Goal: Communication & Community: Answer question/provide support

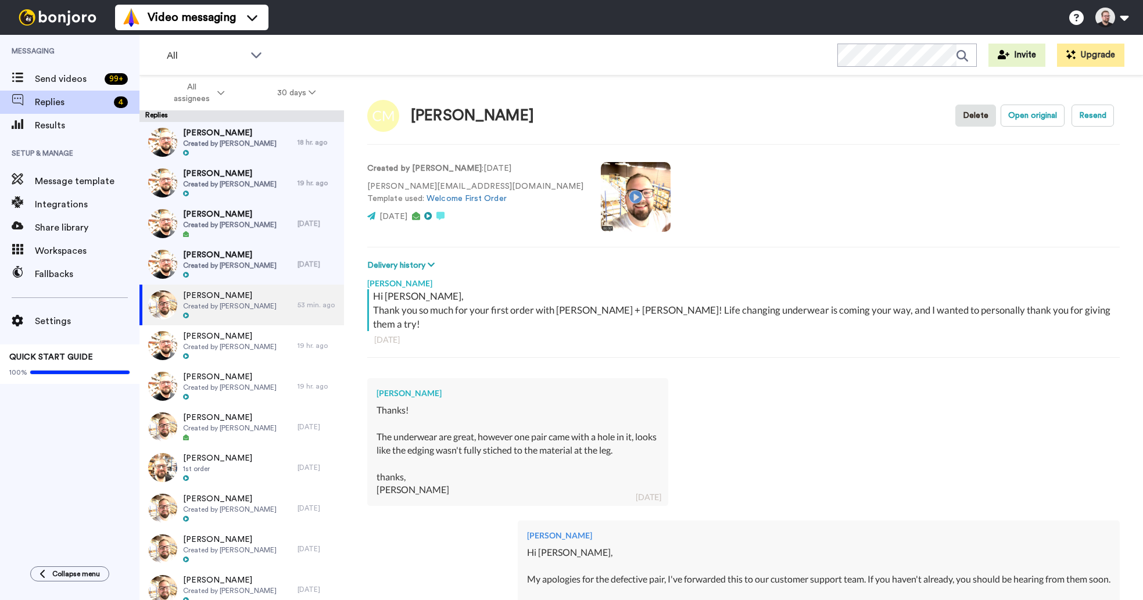
scroll to position [39, 0]
click at [211, 216] on span "[PERSON_NAME]" at bounding box center [230, 215] width 94 height 12
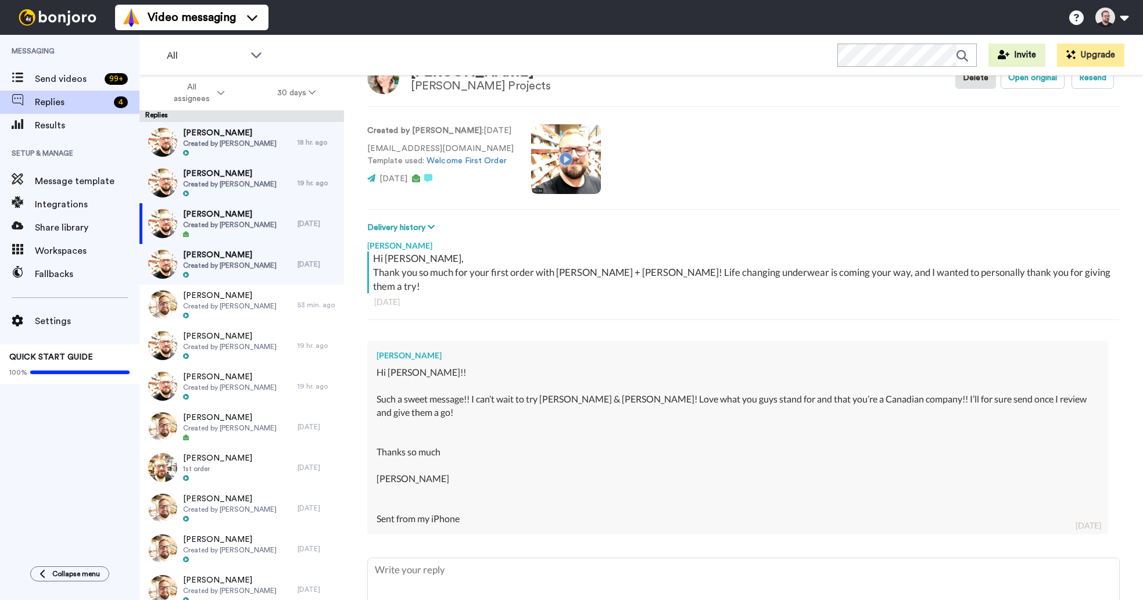
scroll to position [92, 0]
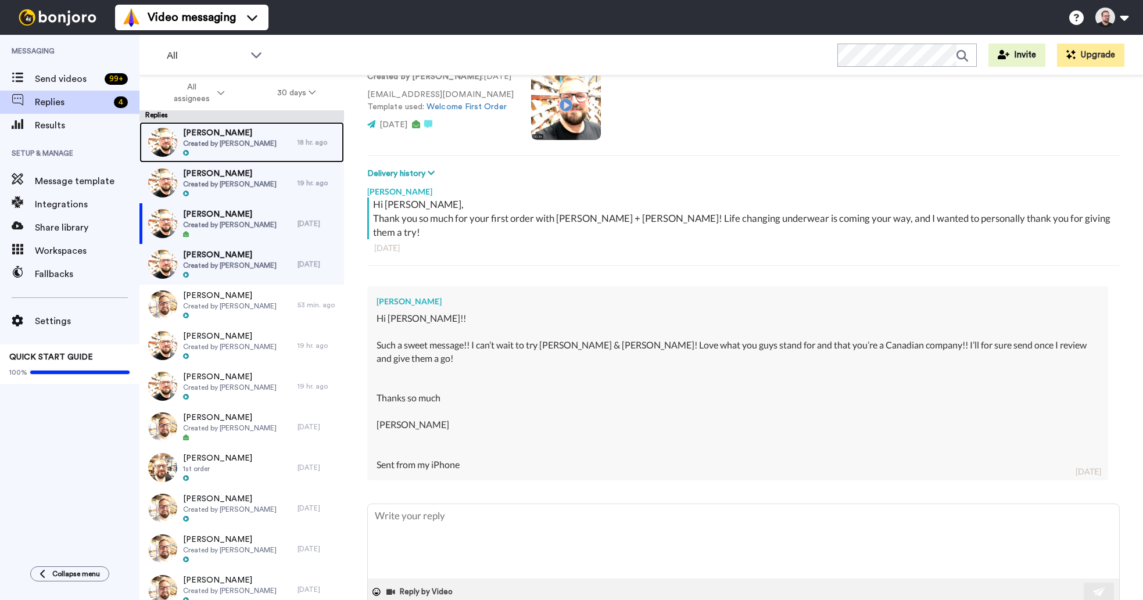
click at [240, 143] on span "Created by [PERSON_NAME]" at bounding box center [230, 143] width 94 height 9
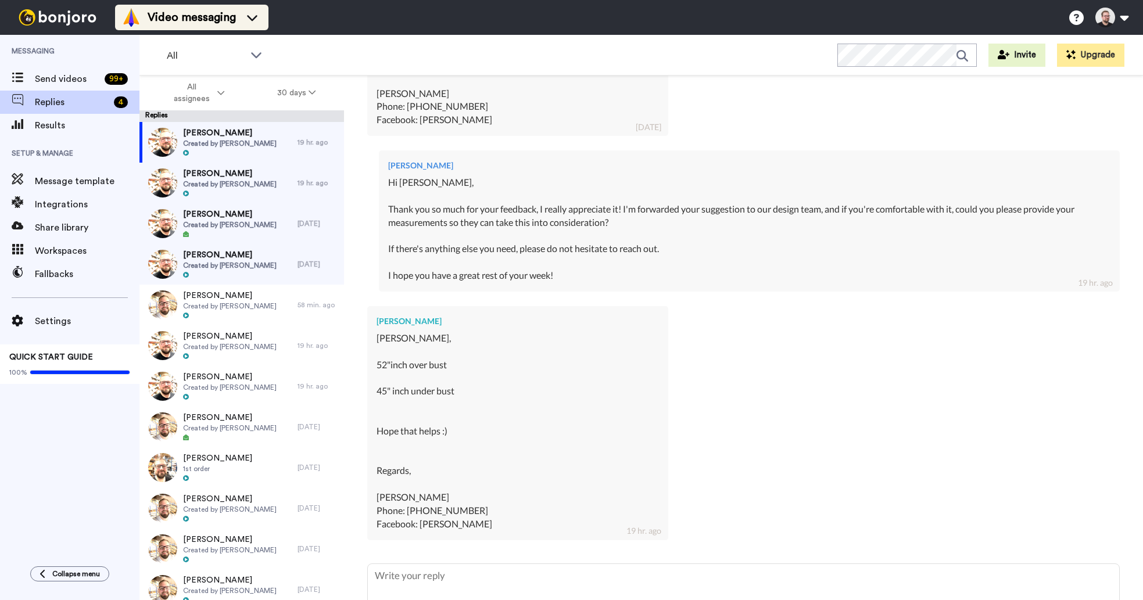
scroll to position [565, 0]
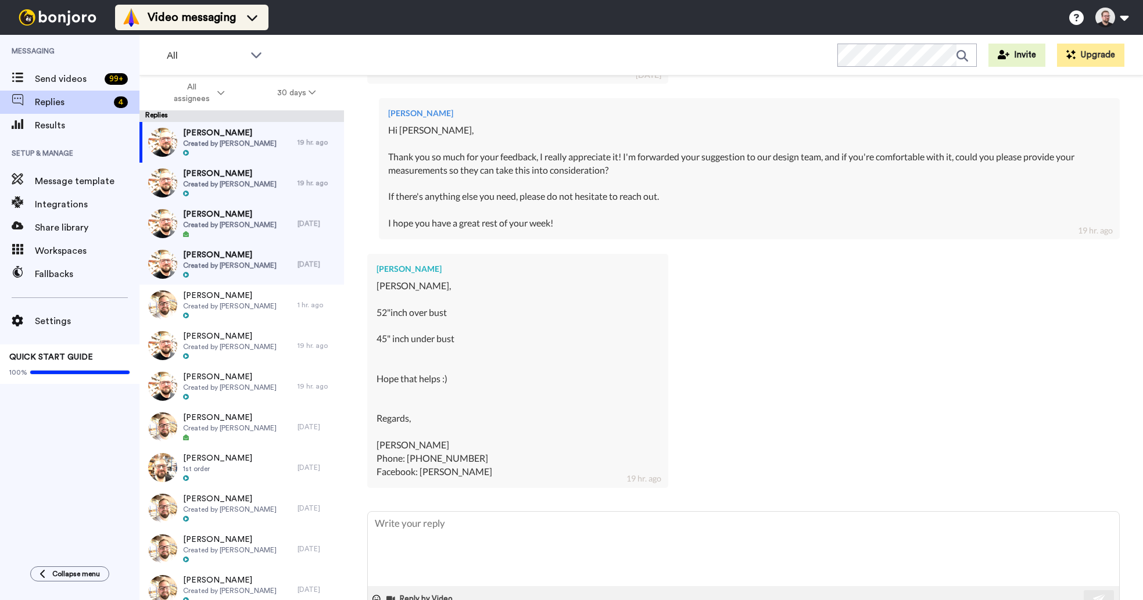
type textarea "x"
type textarea "H"
type textarea "x"
type textarea "Hi"
type textarea "x"
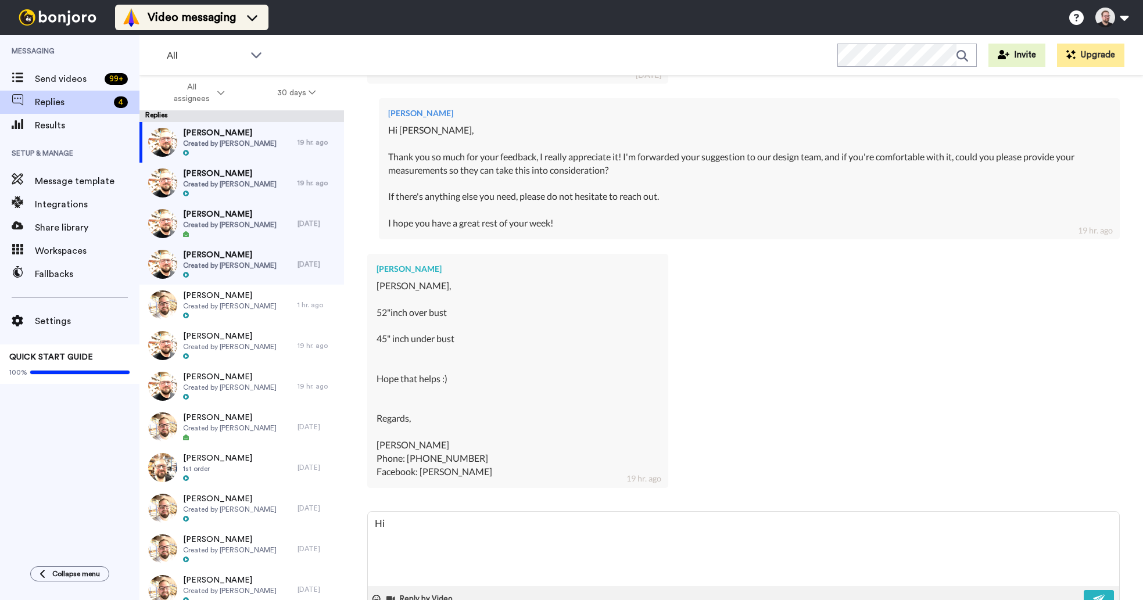
type textarea "Hi"
type textarea "x"
type textarea "Hi E"
type textarea "x"
type textarea "Hi [PERSON_NAME]"
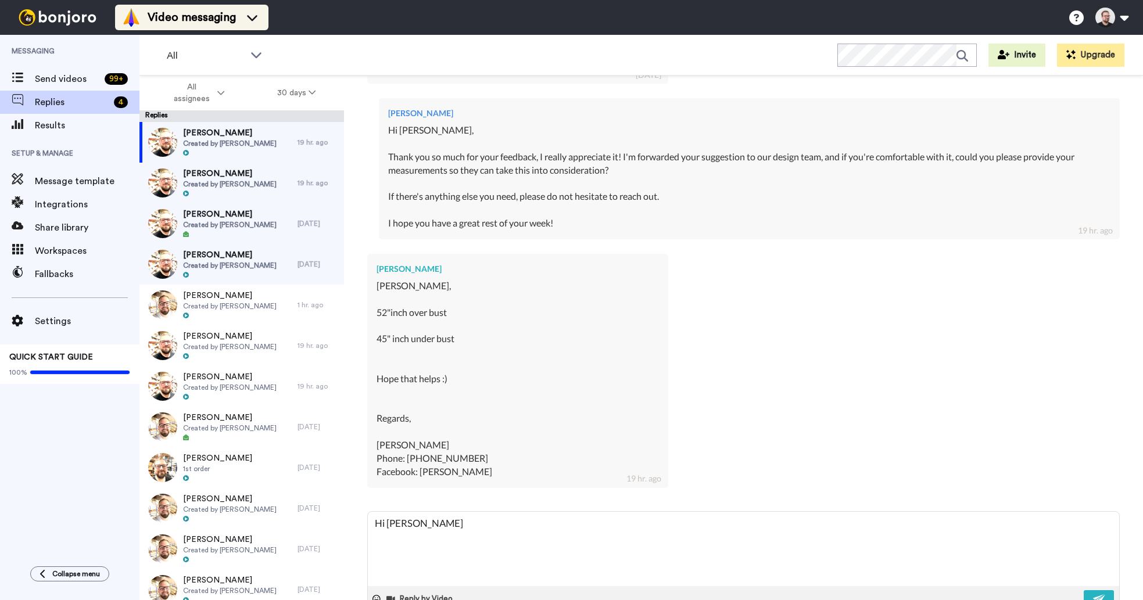
type textarea "x"
type textarea "Hi [PERSON_NAME]"
type textarea "x"
type textarea "Hi [PERSON_NAME]"
type textarea "x"
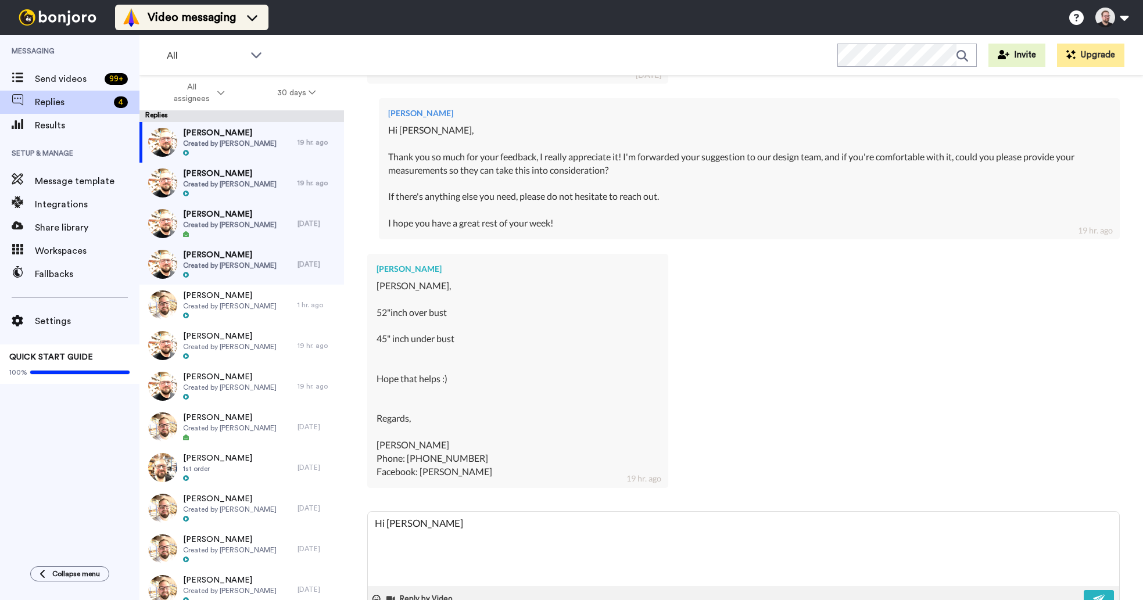
type textarea "Hi [PERSON_NAME],"
type textarea "x"
type textarea "Hi [PERSON_NAME],"
type textarea "x"
type textarea "Hi [PERSON_NAME],"
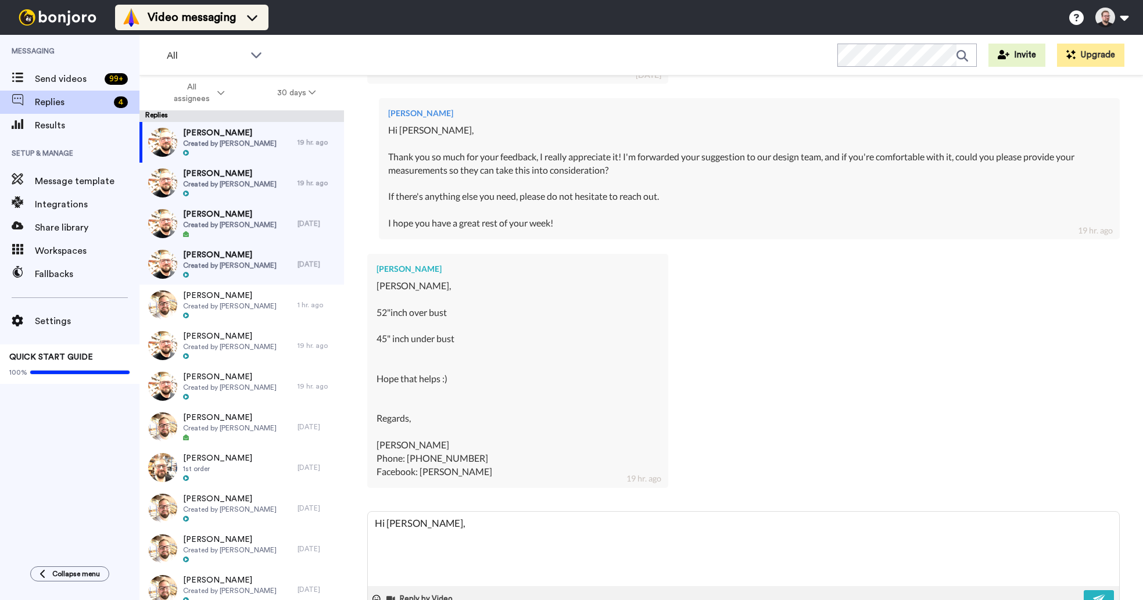
type textarea "x"
type textarea "Hi [PERSON_NAME],"
type textarea "x"
type textarea "Hi [PERSON_NAME], T"
type textarea "x"
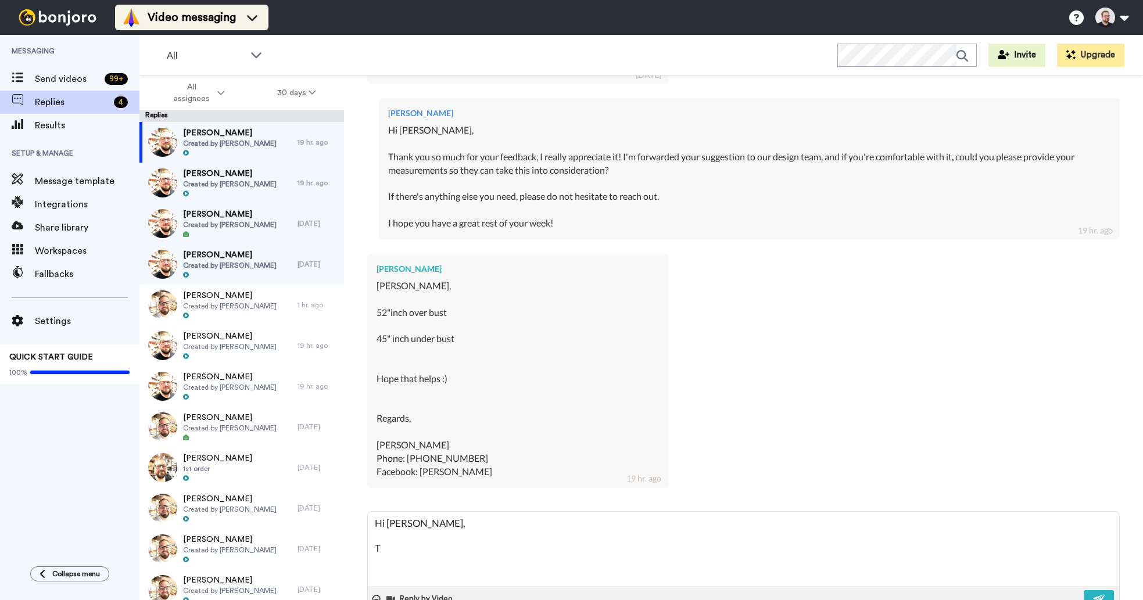
type textarea "Hi [PERSON_NAME], Th"
type textarea "x"
type textarea "Hi [PERSON_NAME], Tha"
type textarea "x"
type textarea "Hi [PERSON_NAME], Thank"
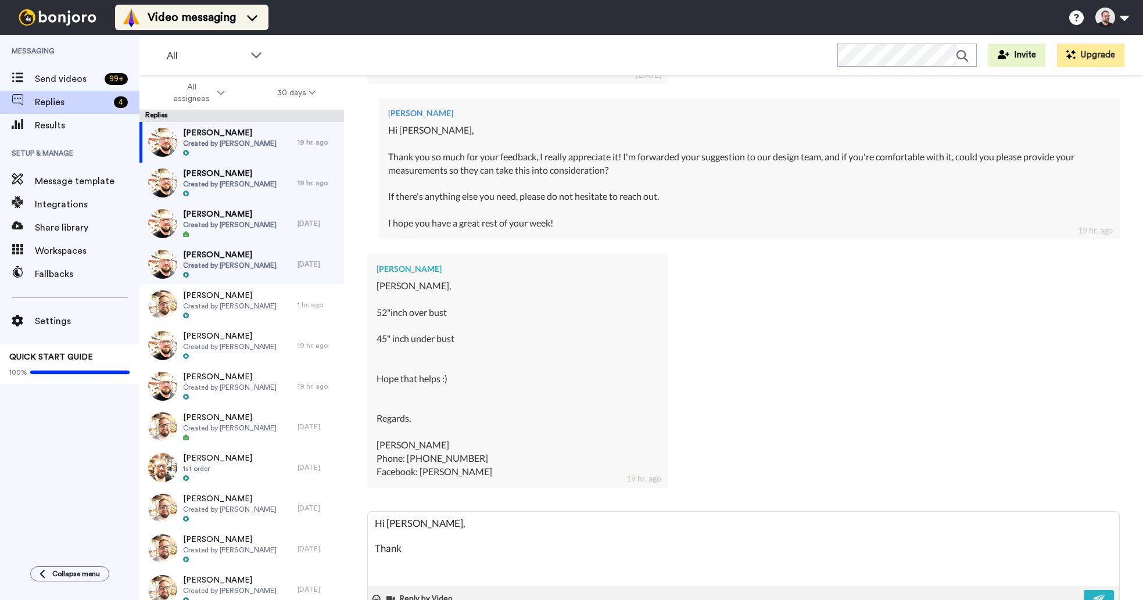
type textarea "x"
type textarea "Hi [PERSON_NAME], Thank"
type textarea "x"
type textarea "Hi [PERSON_NAME], Thank y"
type textarea "x"
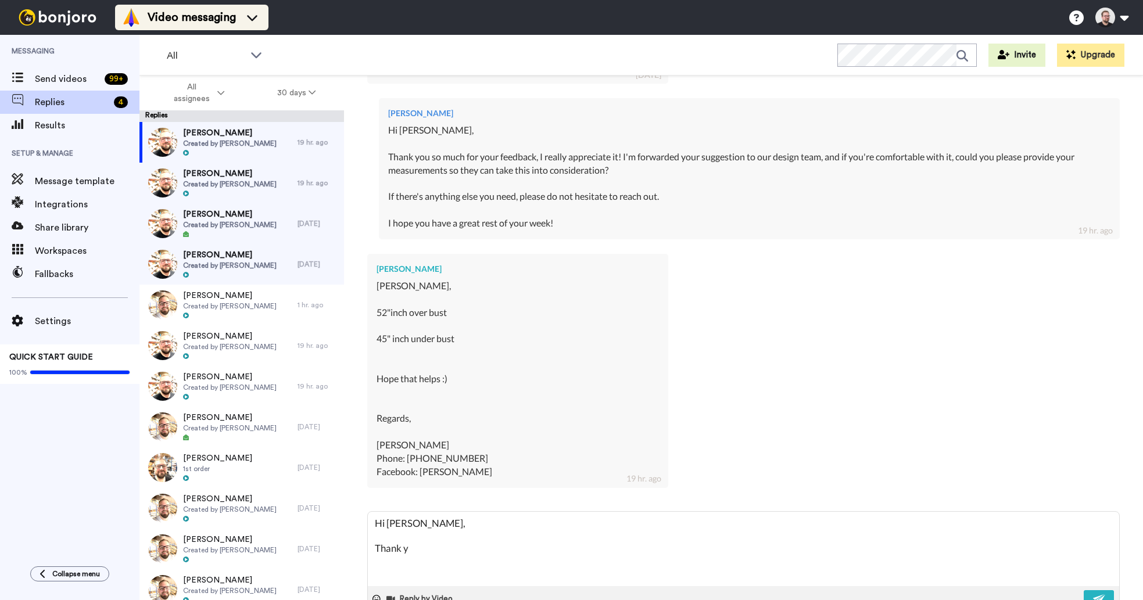
type textarea "Hi [PERSON_NAME], Thank yo"
type textarea "x"
type textarea "Hi [PERSON_NAME], Thank you"
type textarea "x"
type textarea "Hi [PERSON_NAME], Thank you s"
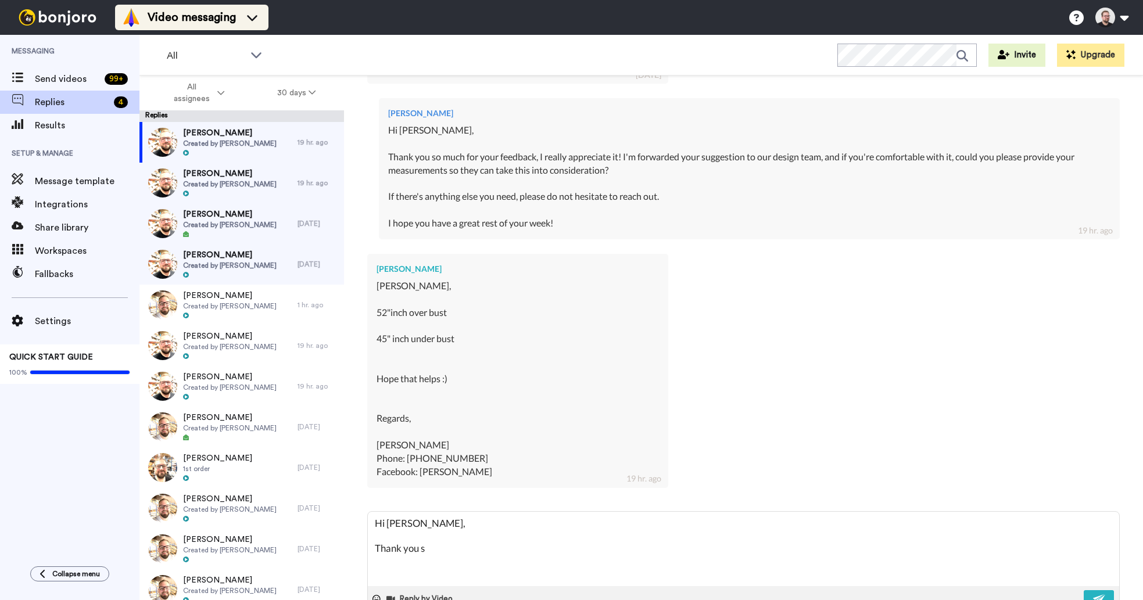
type textarea "x"
type textarea "Hi [PERSON_NAME], Thank you so"
type textarea "x"
type textarea "Hi [PERSON_NAME], Thank you so"
type textarea "x"
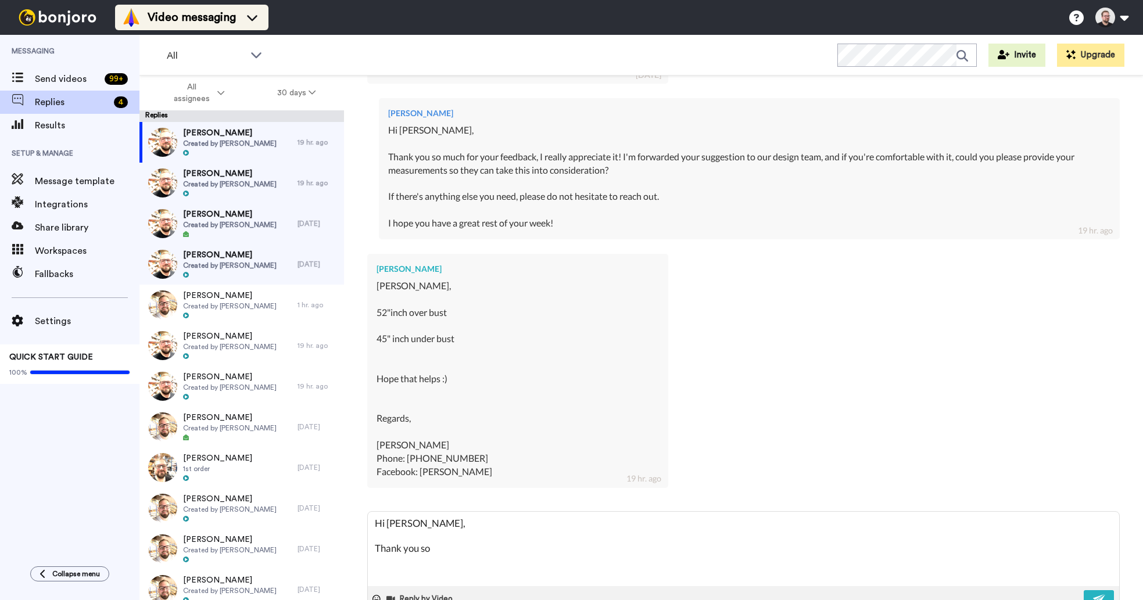
type textarea "Hi [PERSON_NAME], Thank you so m"
type textarea "x"
type textarea "Hi [PERSON_NAME], Thank you so mu"
type textarea "x"
type textarea "Hi [PERSON_NAME], Thank you so much"
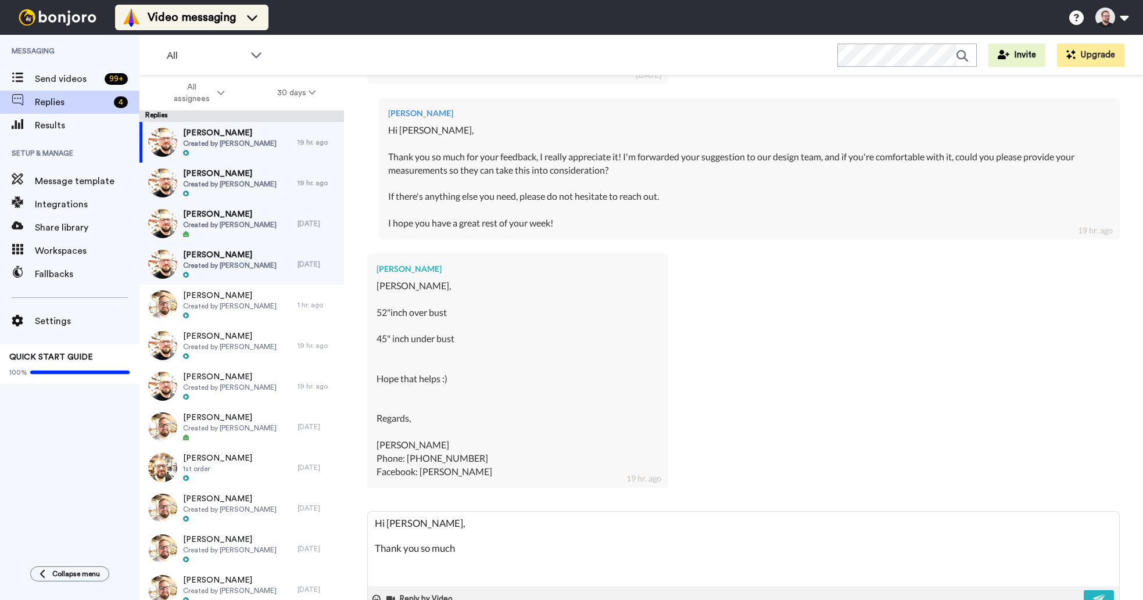
type textarea "x"
type textarea "Hi [PERSON_NAME], Thank you so much f"
type textarea "x"
type textarea "Hi [PERSON_NAME], Thank you so much for"
type textarea "x"
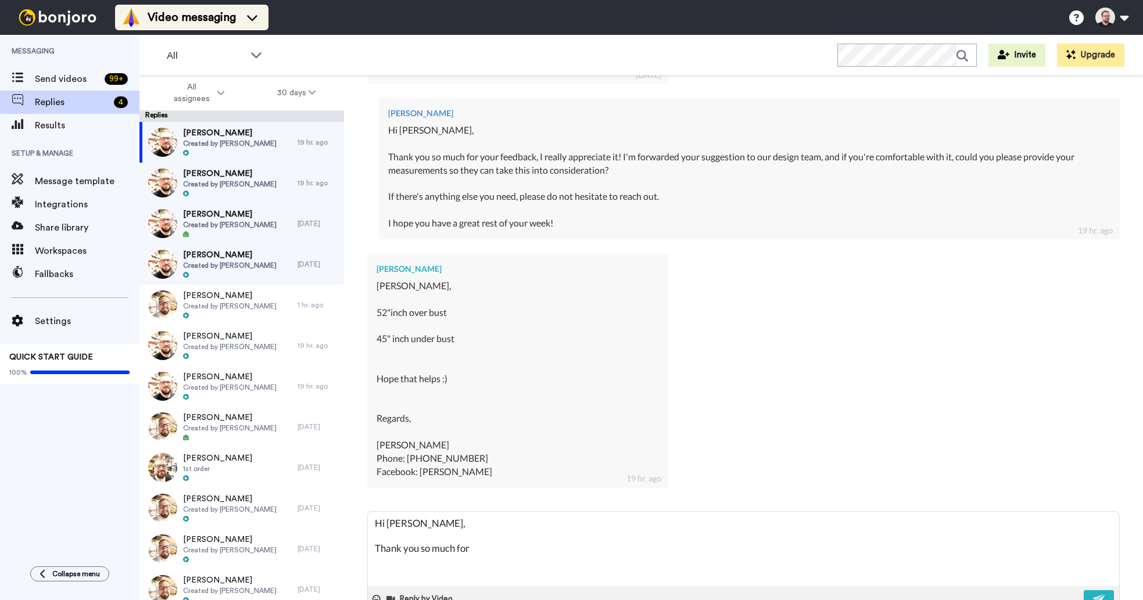
type textarea "Hi [PERSON_NAME], Thank you so much for"
type textarea "x"
type textarea "Hi [PERSON_NAME], Thank you so much for s"
type textarea "x"
type textarea "Hi [PERSON_NAME], Thank you so much for se"
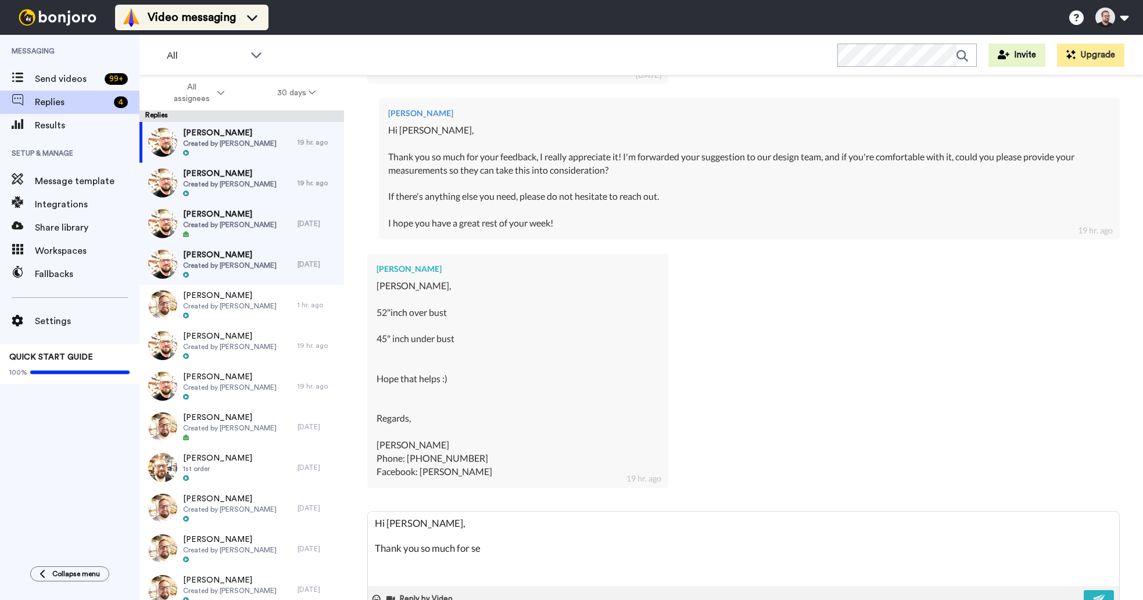
type textarea "x"
type textarea "Hi [PERSON_NAME], Thank you so much for [PERSON_NAME]"
type textarea "x"
type textarea "Hi [PERSON_NAME], Thank you so much for send"
type textarea "x"
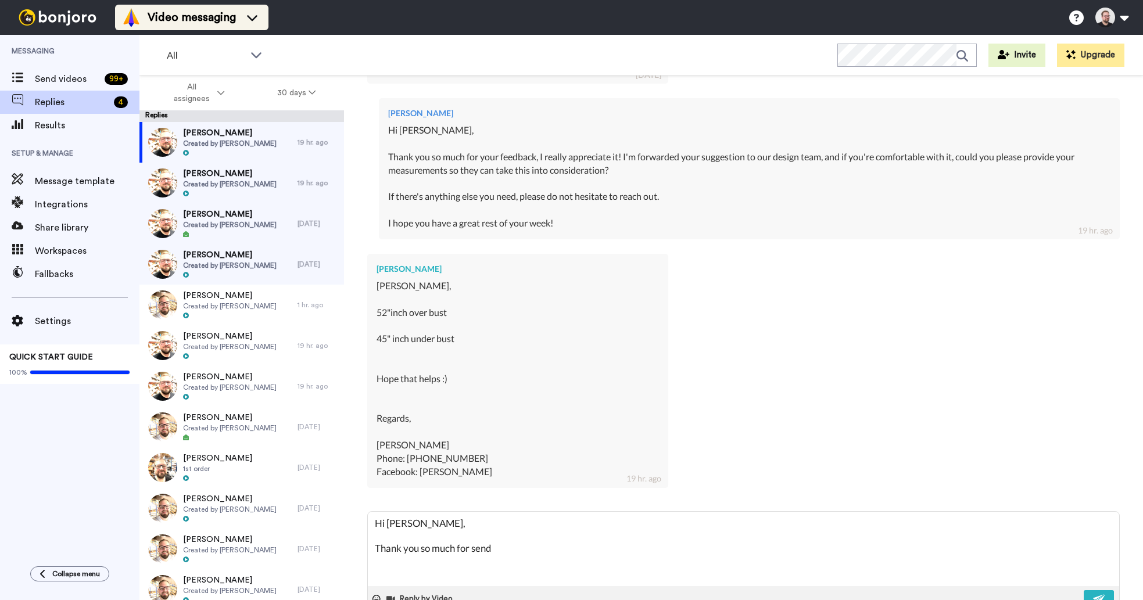
type textarea "Hi [PERSON_NAME], Thank you so much for sendi"
type textarea "x"
type textarea "Hi [PERSON_NAME], Thank you so much for sendin"
type textarea "x"
type textarea "Hi [PERSON_NAME], Thank you so much for sending"
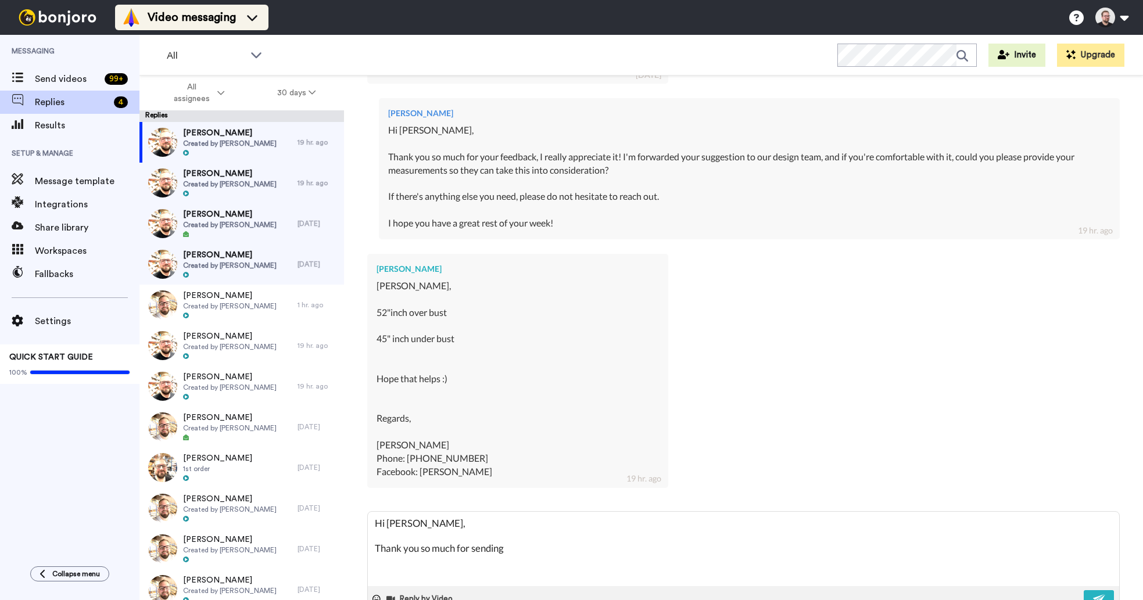
type textarea "x"
type textarea "Hi [PERSON_NAME], Thank you so much for sending"
type textarea "x"
type textarea "Hi [PERSON_NAME], Thank you so much for sending t"
type textarea "x"
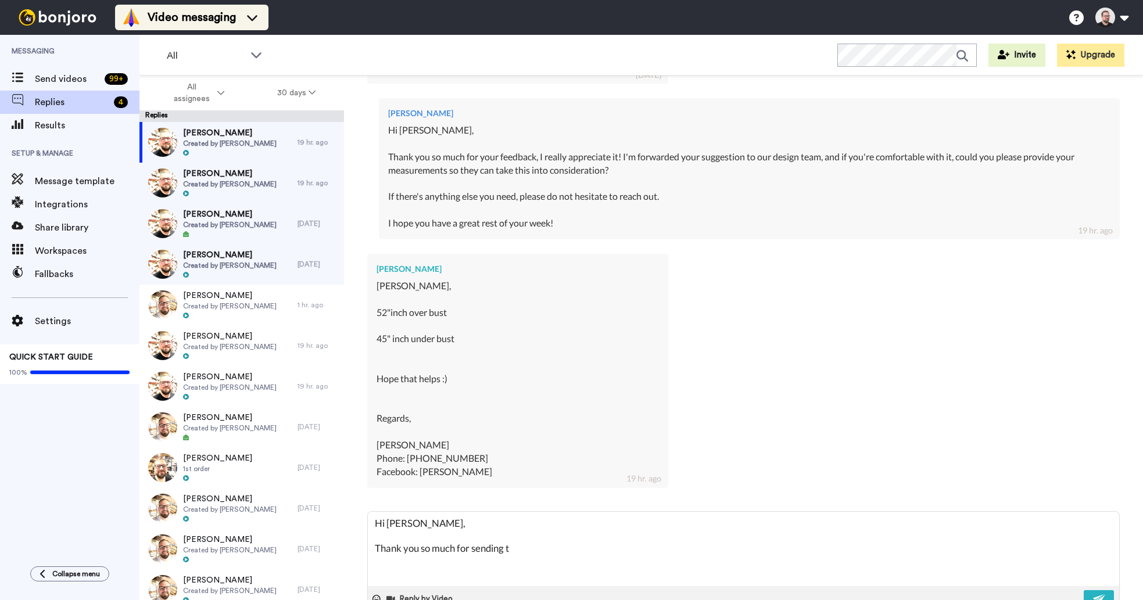
type textarea "Hi [PERSON_NAME], Thank you so much for sending th"
type textarea "x"
type textarea "Hi [PERSON_NAME], Thank you so much for sending the"
type textarea "x"
type textarea "Hi [PERSON_NAME], Thank you so much for sending the"
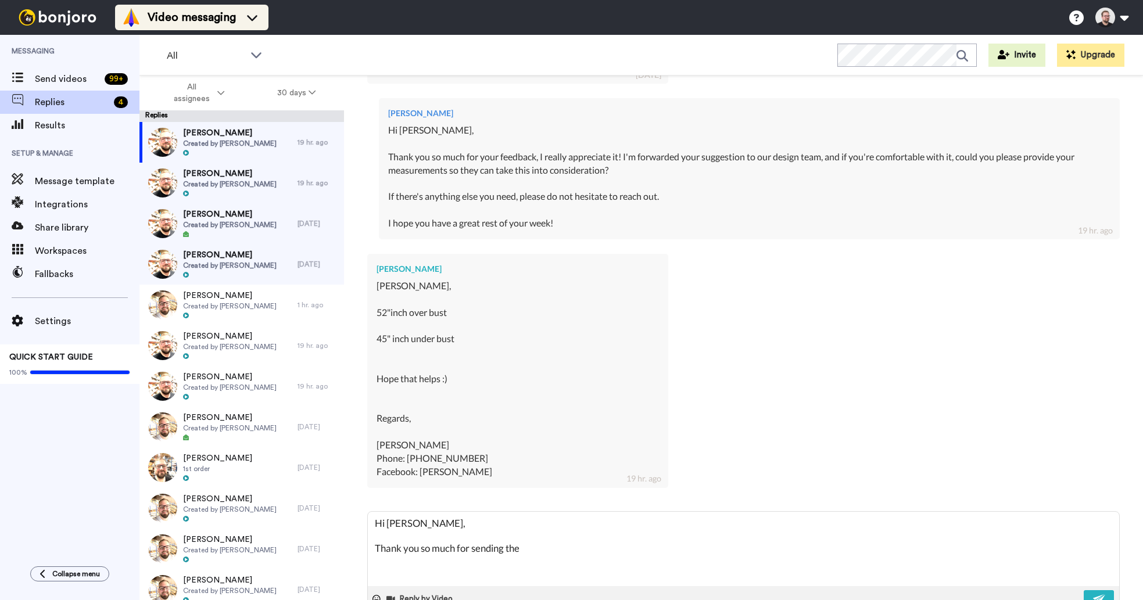
type textarea "x"
type textarea "Hi [PERSON_NAME], Thank you so much for sending the m"
type textarea "x"
type textarea "Hi [PERSON_NAME], Thank you so much for sending the me"
type textarea "x"
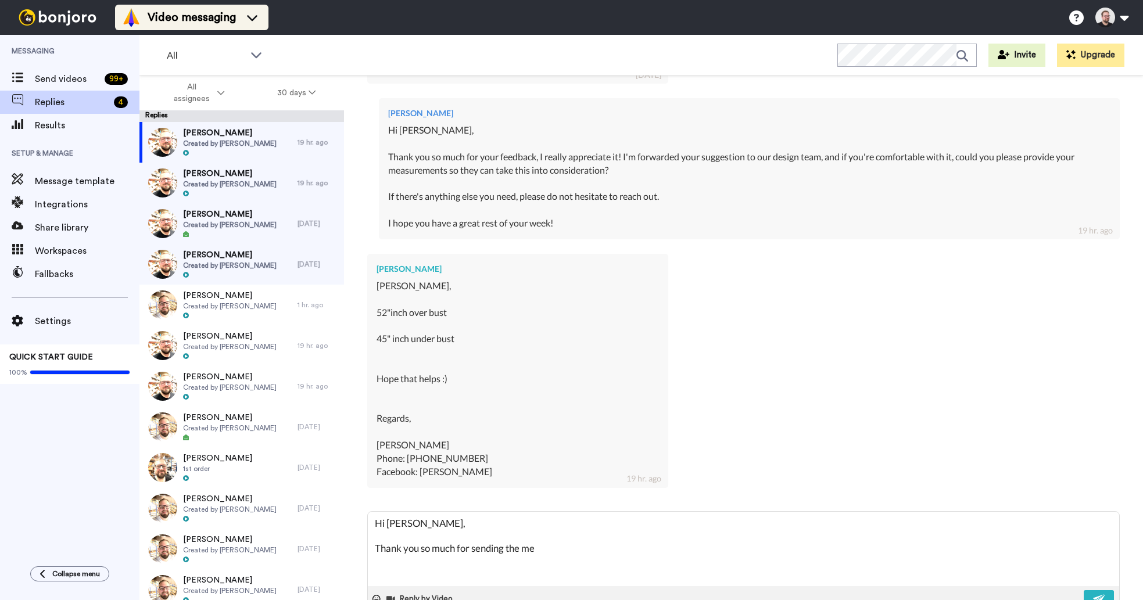
type textarea "Hi [PERSON_NAME], Thank you so much for sending the mea"
type textarea "x"
type textarea "Hi [PERSON_NAME], Thank you so much for sending the meas"
type textarea "x"
type textarea "Hi [PERSON_NAME], Thank you so much for sending the measu"
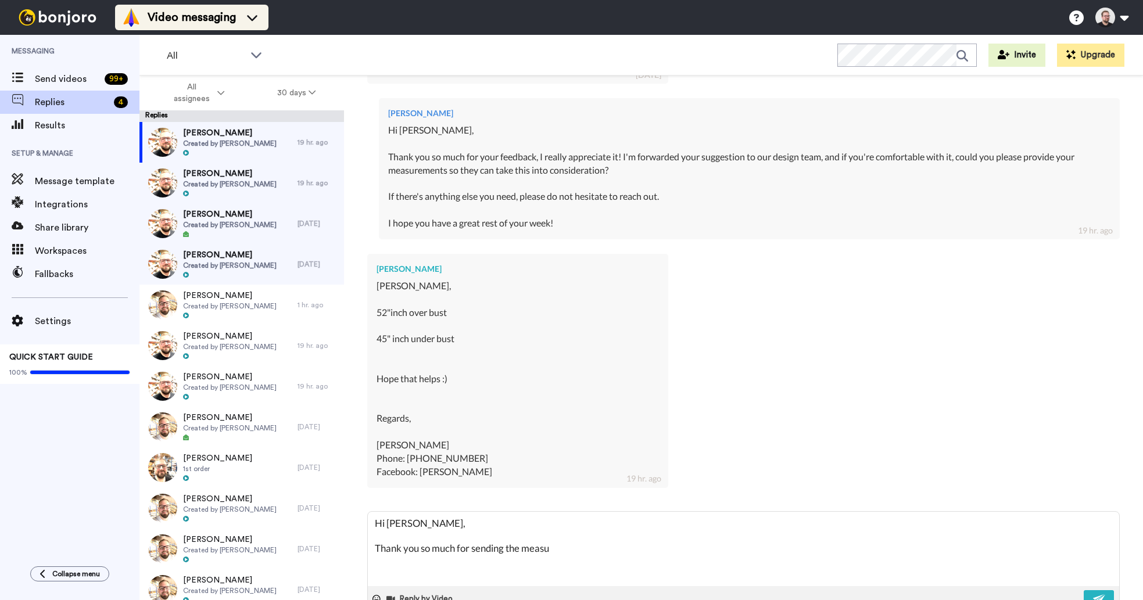
type textarea "x"
type textarea "Hi [PERSON_NAME], Thank you so much for sending the measur"
type textarea "x"
type textarea "Hi [PERSON_NAME], Thank you so much for sending the measure"
type textarea "x"
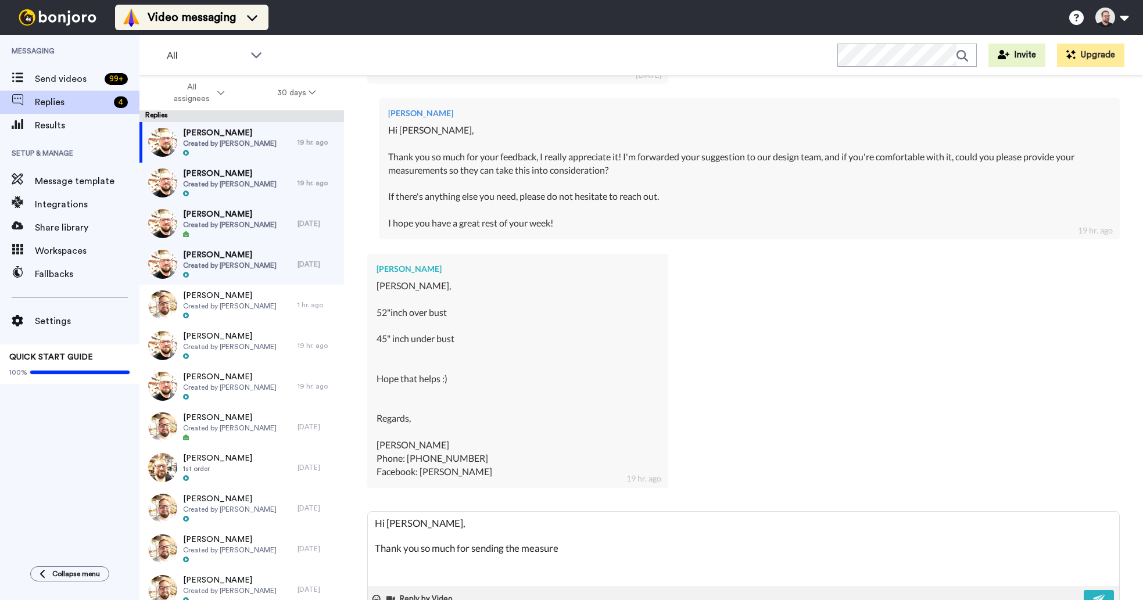
type textarea "Hi [PERSON_NAME], Thank you so much for sending the measurem"
type textarea "x"
type textarea "Hi [PERSON_NAME], Thank you so much for sending the measureme"
type textarea "x"
type textarea "Hi [PERSON_NAME], Thank you so much for sending the measuremen"
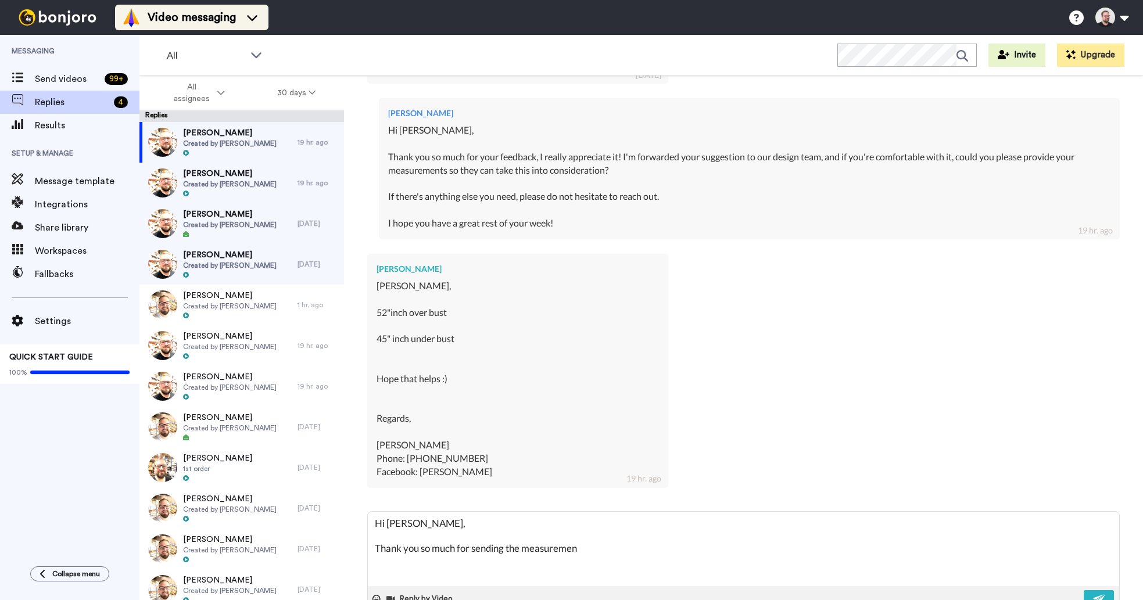
type textarea "x"
type textarea "Hi [PERSON_NAME], Thank you so much for sending the measurement"
type textarea "x"
type textarea "Hi [PERSON_NAME], Thank you so much for sending the measurements"
type textarea "x"
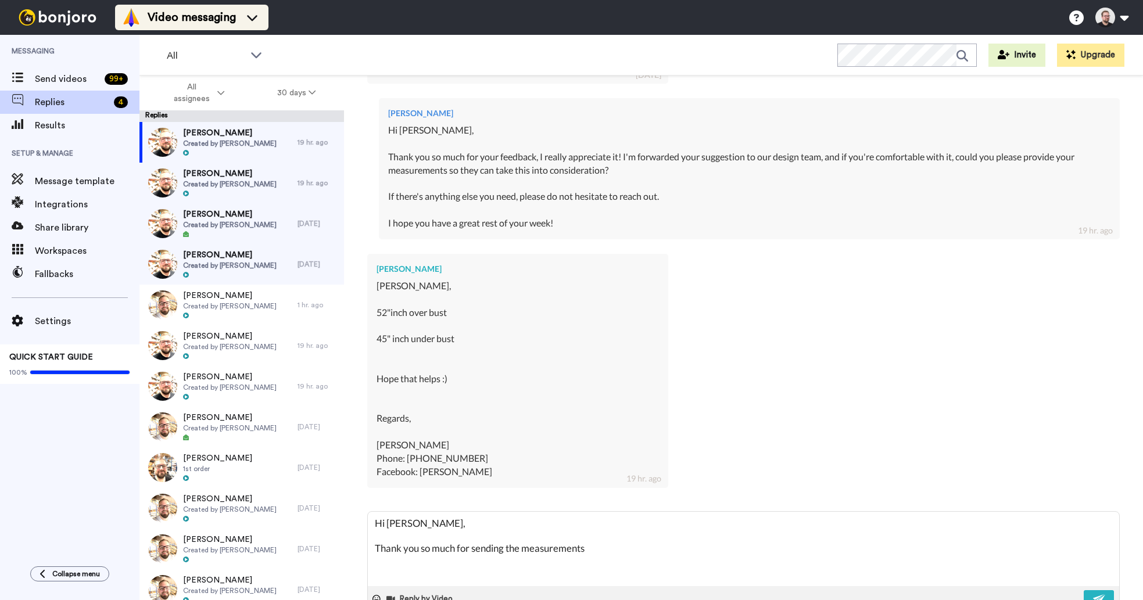
type textarea "Hi [PERSON_NAME], Thank you so much for sending the measurements,"
type textarea "x"
type textarea "Hi [PERSON_NAME], Thank you so much for sending the measurements,"
type textarea "x"
type textarea "Hi [PERSON_NAME], Thank you so much for sending the measurements,"
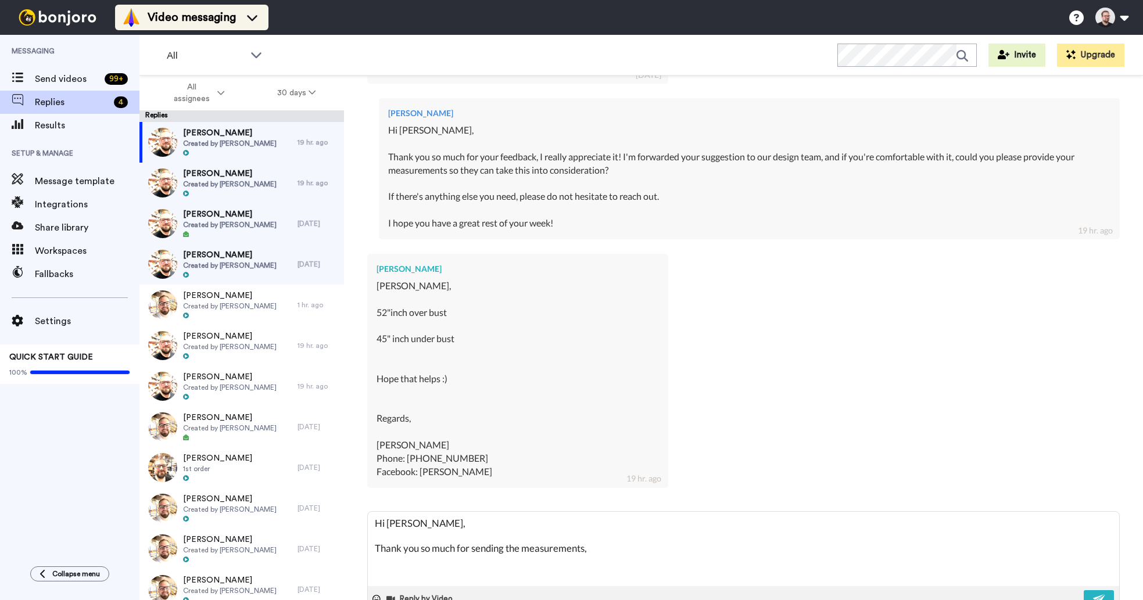
type textarea "x"
type textarea "Hi [PERSON_NAME], Thank you so much for sending the measurements"
type textarea "x"
type textarea "Hi [PERSON_NAME], Thank you so much for sending the measurements!"
type textarea "x"
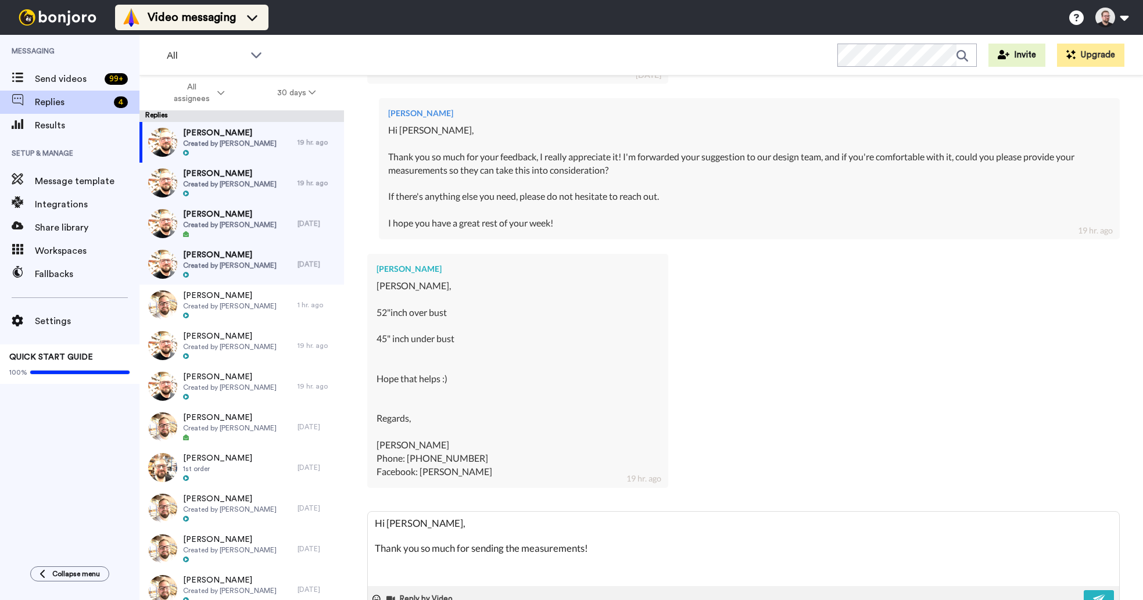
type textarea "Hi [PERSON_NAME], Thank you so much for sending the measurements!"
type textarea "x"
type textarea "Hi [PERSON_NAME], Thank you so much for sending the measurements!"
type textarea "x"
type textarea "Hi [PERSON_NAME], Thank you so much for sending the measurements"
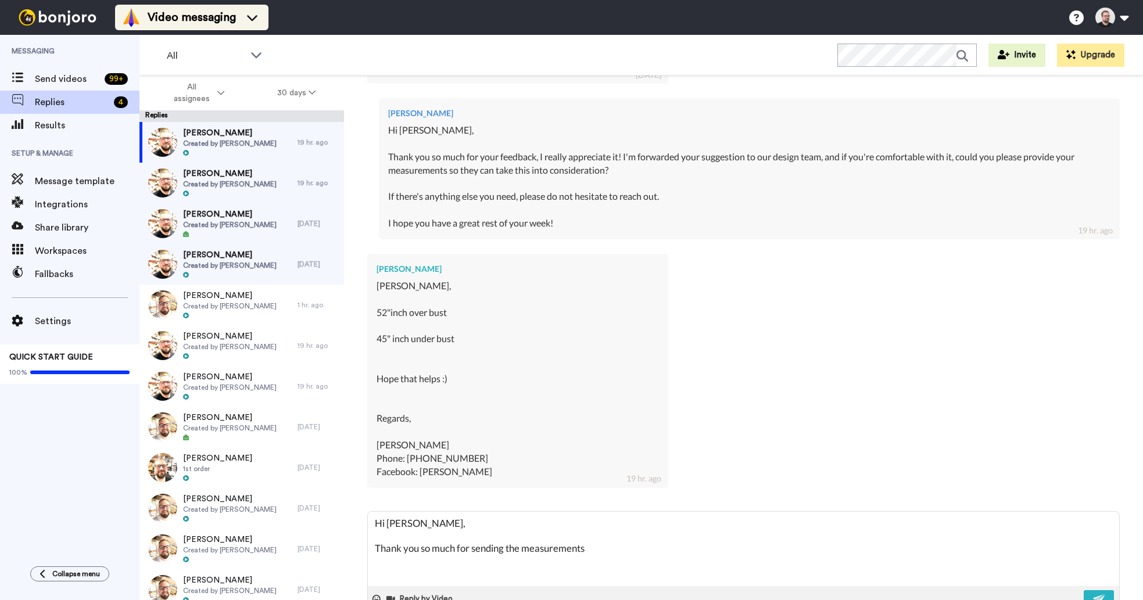
type textarea "x"
type textarea "Hi [PERSON_NAME], Thank you so much for sending the measurements!"
type textarea "x"
type textarea "Hi [PERSON_NAME], Thank you so much for sending the measurements!"
type textarea "x"
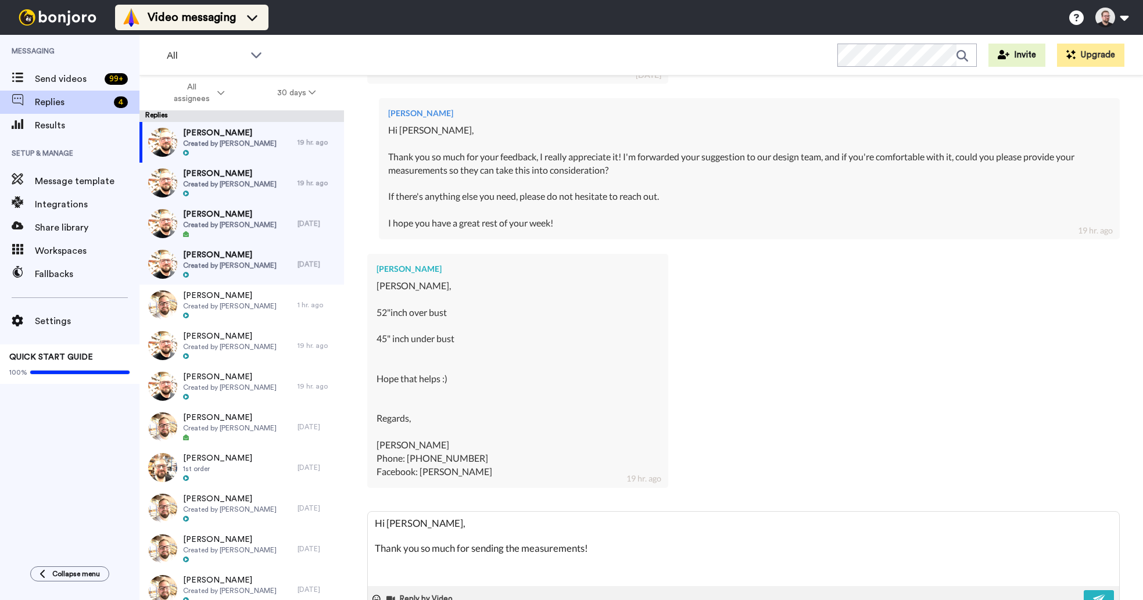
type textarea "Hi [PERSON_NAME], Thank you so much for sending the measurements! I"
type textarea "x"
type textarea "Hi [PERSON_NAME], Thank you so much for sending the measurements! I'"
type textarea "x"
type textarea "Hi [PERSON_NAME], Thank you so much for sending the measurements! I'v"
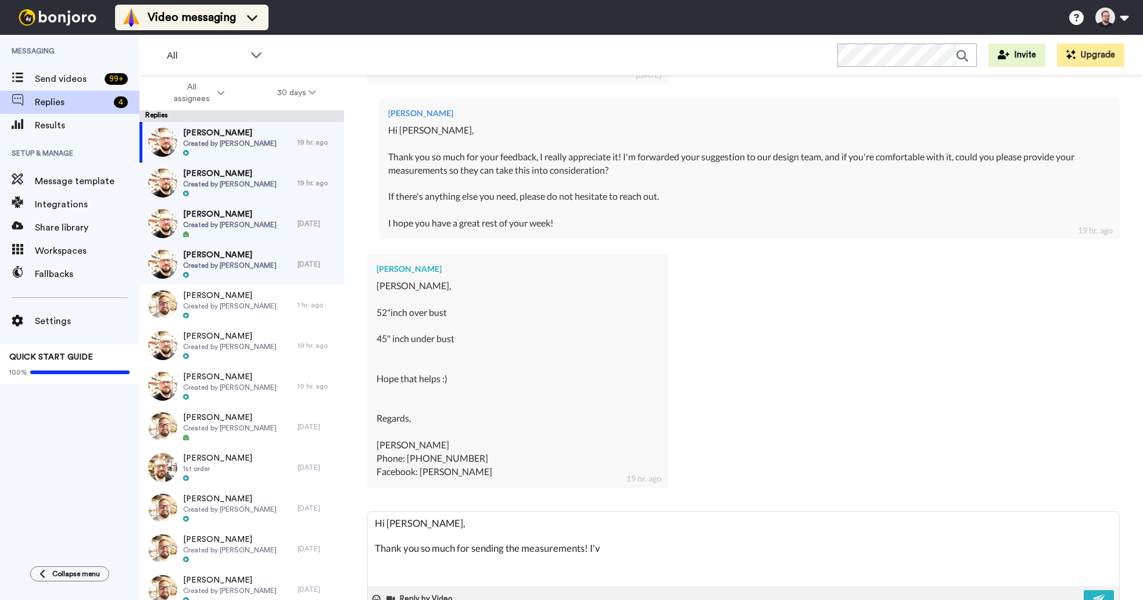
type textarea "x"
type textarea "Hi [PERSON_NAME], Thank you so much for sending the measurements! I've"
type textarea "x"
type textarea "Hi [PERSON_NAME], Thank you so much for sending the measurements! I've"
type textarea "x"
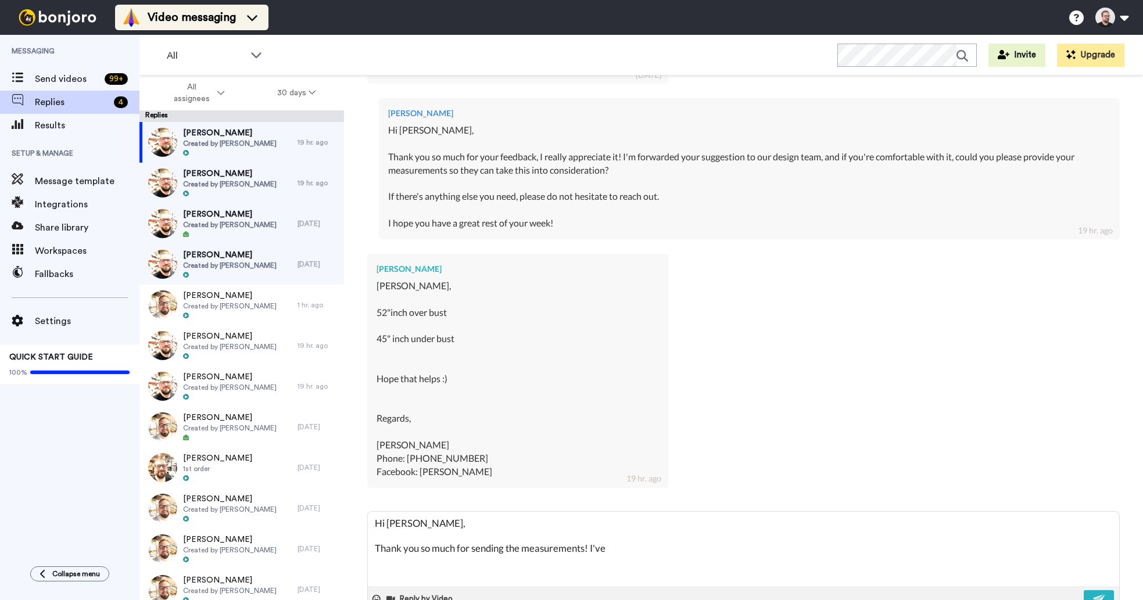
type textarea "Hi [PERSON_NAME], Thank you so much for sending the measurements! I've s"
type textarea "x"
type textarea "Hi [PERSON_NAME], Thank you so much for sending the measurements! I've se"
type textarea "x"
type textarea "Hi [PERSON_NAME], Thank you so much for sending the measurements! I've sen"
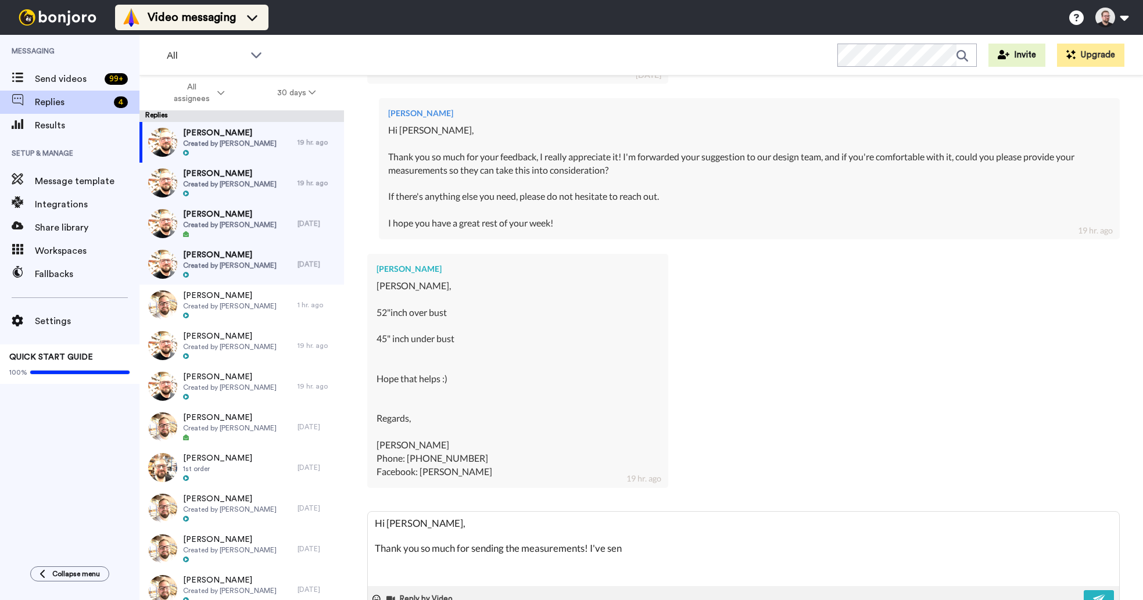
type textarea "x"
type textarea "Hi [PERSON_NAME], Thank you so much for sending the measurements! I've send"
type textarea "x"
type textarea "Hi [PERSON_NAME], Thank you so much for sending the measurements! I've sen"
type textarea "x"
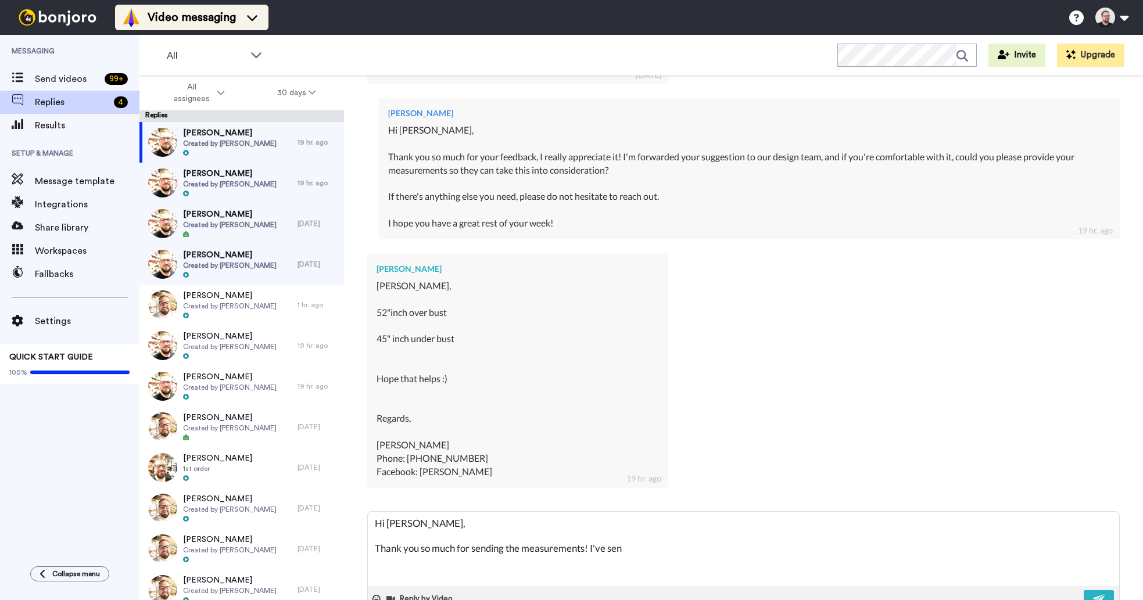
type textarea "Hi [PERSON_NAME], Thank you so much for sending the measurements! I've sent"
type textarea "x"
type textarea "Hi [PERSON_NAME], Thank you so much for sending the measurements! I've sent"
type textarea "x"
type textarea "Hi [PERSON_NAME], Thank you so much for sending the measurements! I've sent t"
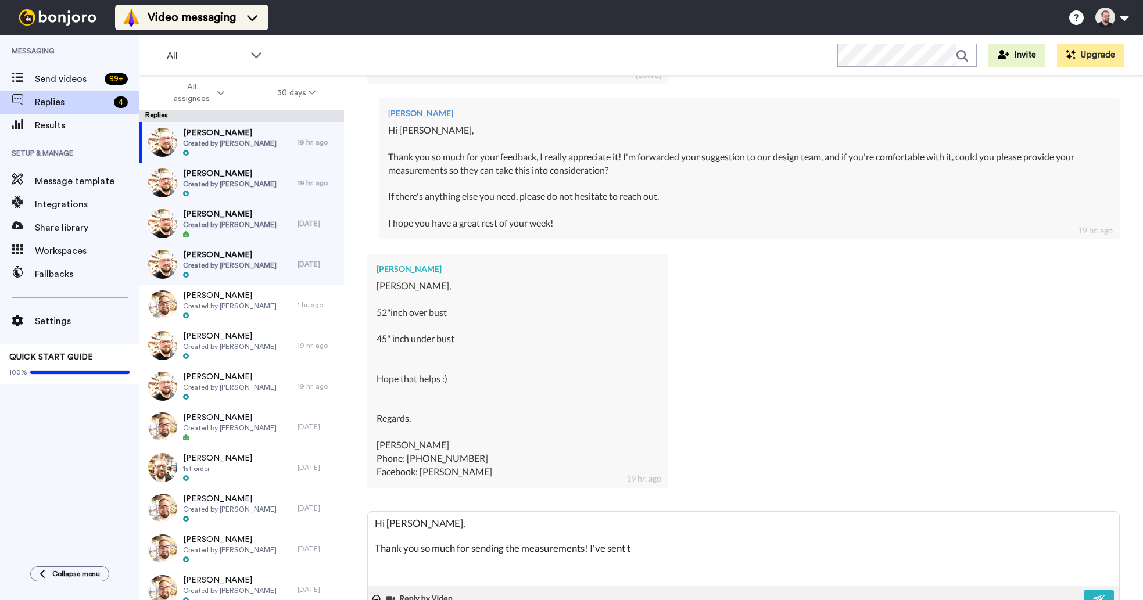
type textarea "x"
type textarea "Hi [PERSON_NAME], Thank you so much for sending the measurements! I've sent th"
type textarea "x"
type textarea "Hi [PERSON_NAME], Thank you so much for sending the measurements! I've sent the"
type textarea "x"
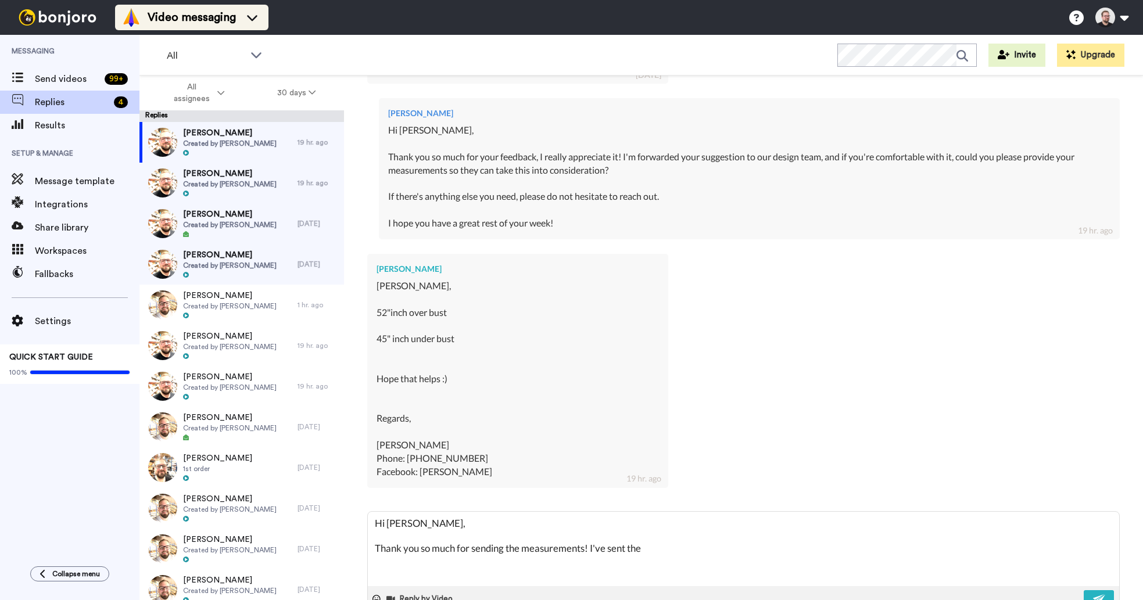
type textarea "Hi [PERSON_NAME], Thank you so much for sending the measurements! I've sent the…"
type textarea "x"
type textarea "Hi [PERSON_NAME], Thank you so much for sending the measurements! I've sent the…"
type textarea "x"
type textarea "Hi [PERSON_NAME], Thank you so much for sending the measurements! I've sent the…"
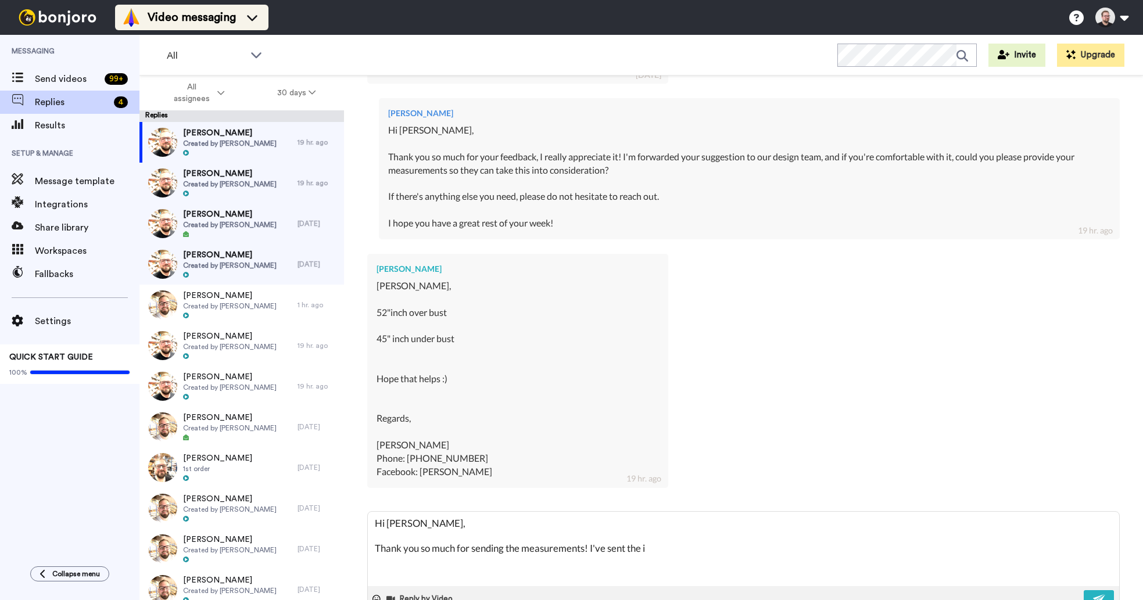
type textarea "x"
type textarea "Hi [PERSON_NAME], Thank you so much for sending the measurements! I've sent the"
type textarea "x"
type textarea "Hi [PERSON_NAME], Thank you so much for sending the measurements! I've sent the…"
type textarea "x"
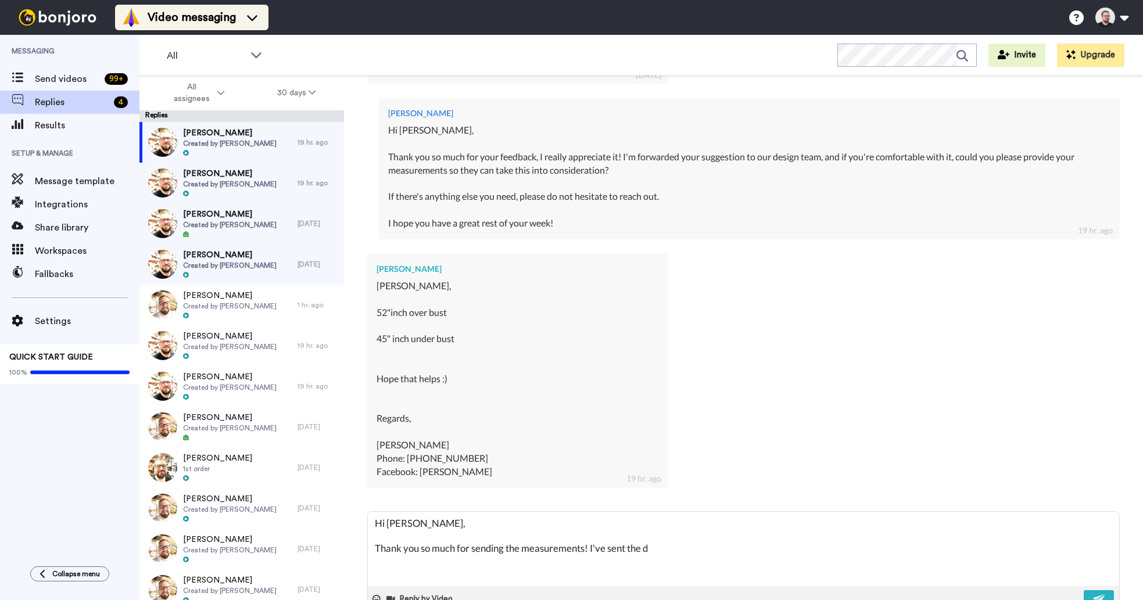
type textarea "Hi [PERSON_NAME], Thank you so much for sending the measurements! I've sent the…"
type textarea "x"
type textarea "Hi [PERSON_NAME], Thank you so much for sending the measurements! I've sent the…"
type textarea "x"
type textarea "Hi [PERSON_NAME], Thank you so much for sending the measurements! I've sent the…"
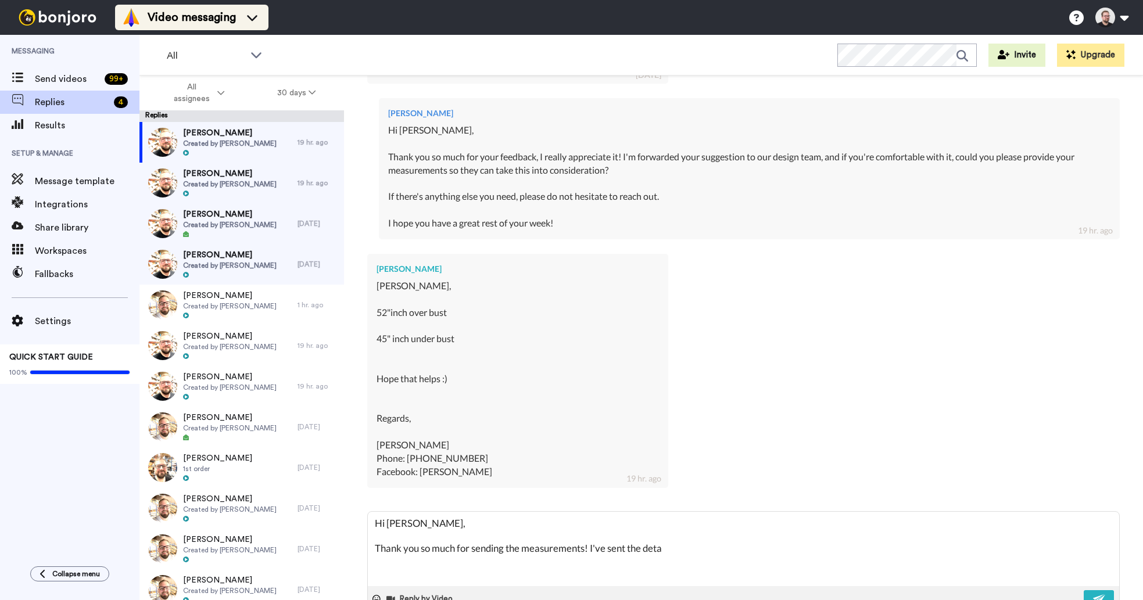
type textarea "x"
type textarea "Hi [PERSON_NAME], Thank you so much for sending the measurements! I've sent the…"
type textarea "x"
type textarea "Hi [PERSON_NAME], Thank you so much for sending the measurements! I've sent the…"
type textarea "x"
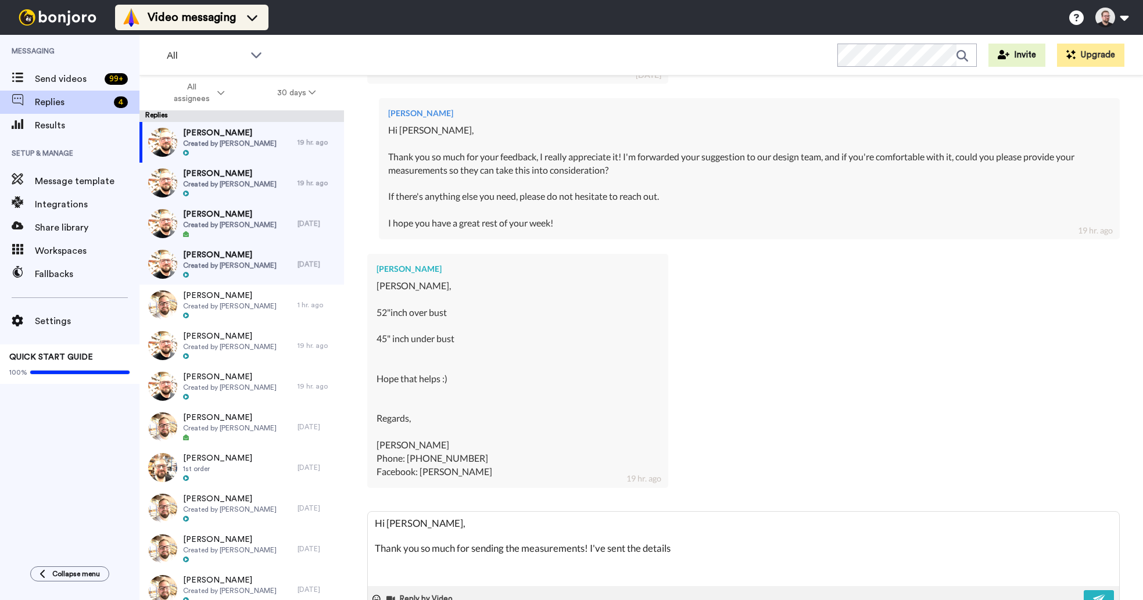
type textarea "Hi [PERSON_NAME], Thank you so much for sending the measurements! I've sent the…"
type textarea "x"
type textarea "Hi [PERSON_NAME], Thank you so much for sending the measurements! I've sent the…"
type textarea "x"
type textarea "Hi [PERSON_NAME], Thank you so much for sending the measurements! I've sent the…"
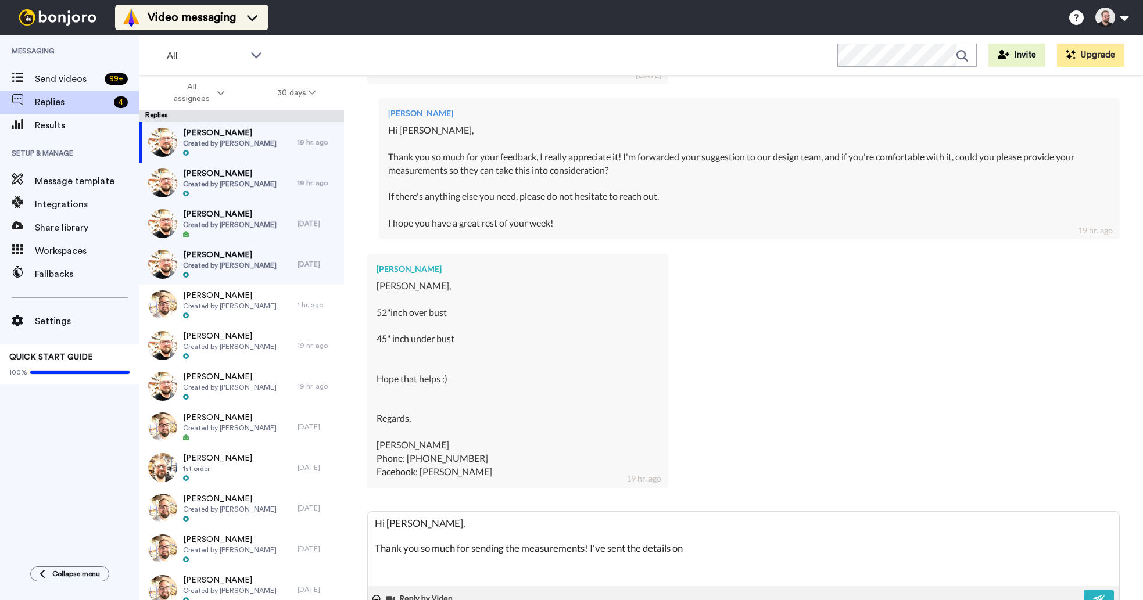
type textarea "x"
type textarea "Hi [PERSON_NAME], Thank you so much for sending the measurements! I've sent the…"
type textarea "x"
type textarea "Hi [PERSON_NAME], Thank you so much for sending the measurements! I've sent the…"
type textarea "x"
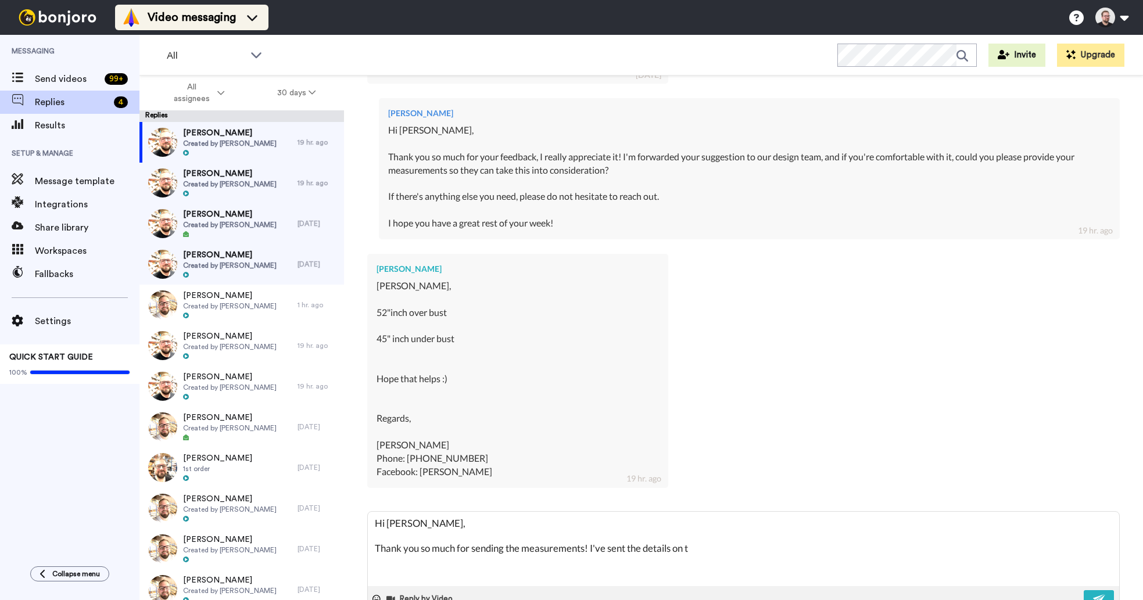
type textarea "Hi [PERSON_NAME], Thank you so much for sending the measurements! I've sent the…"
type textarea "x"
type textarea "Hi [PERSON_NAME], Thank you so much for sending the measurements! I've sent the…"
type textarea "x"
type textarea "Hi [PERSON_NAME], Thank you so much for sending the measurements! I've sent the…"
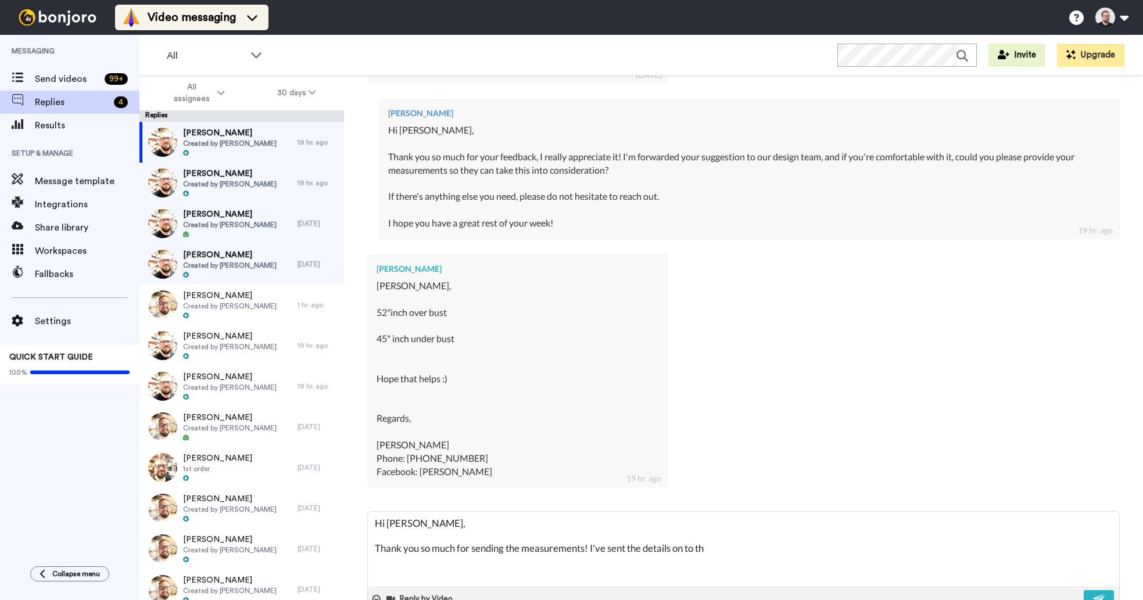
type textarea "x"
type textarea "Hi [PERSON_NAME], Thank you so much for sending the measurements! I've sent the…"
type textarea "x"
type textarea "Hi [PERSON_NAME], Thank you so much for sending the measurements! I've sent the…"
type textarea "x"
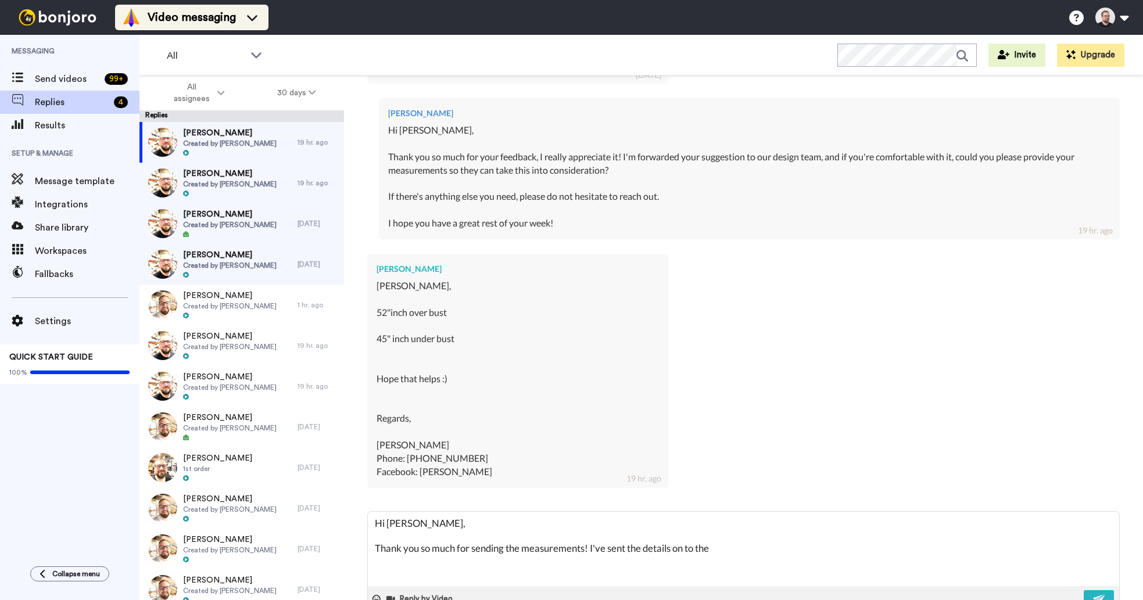
type textarea "Hi [PERSON_NAME], Thank you so much for sending the measurements! I've sent the…"
type textarea "x"
type textarea "Hi [PERSON_NAME], Thank you so much for sending the measurements! I've sent the…"
type textarea "x"
type textarea "Hi [PERSON_NAME], Thank you so much for sending the measurements! I've sent the…"
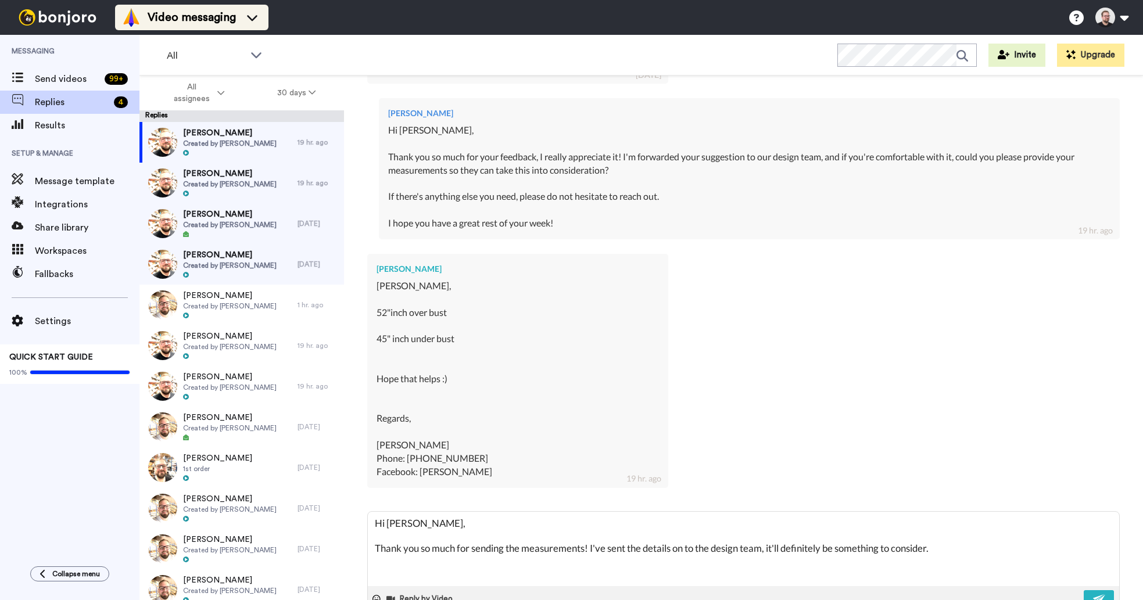
paste textarea "Thanks"
paste textarea "I hope you have a great rest of your week!"
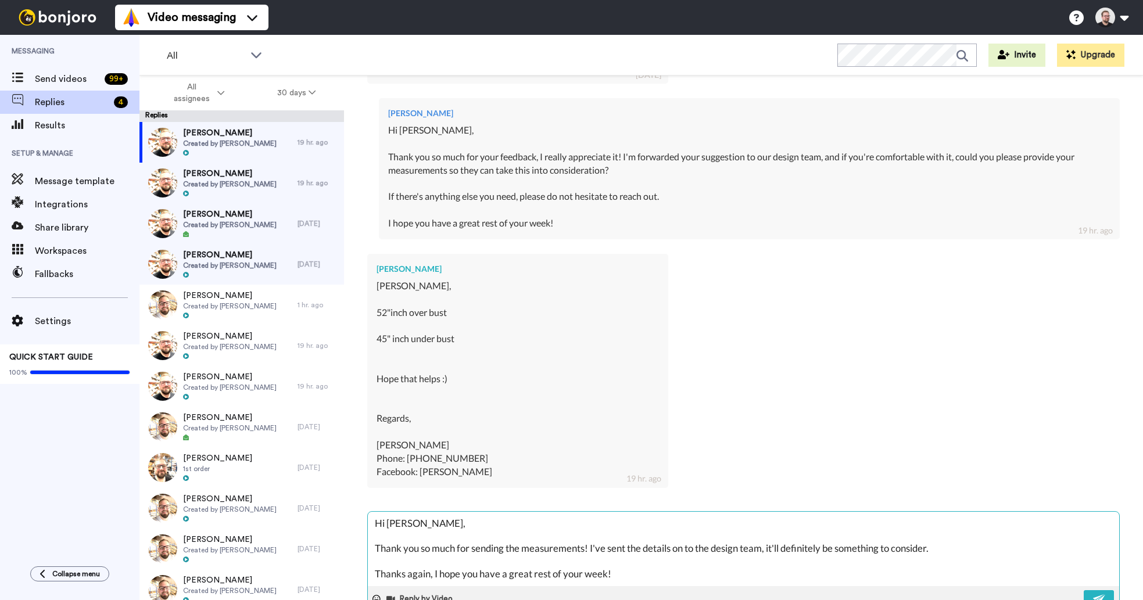
drag, startPoint x: 624, startPoint y: 560, endPoint x: 434, endPoint y: 561, distance: 189.9
click at [434, 561] on textarea "Hi [PERSON_NAME], Thank you so much for sending the measurements! I've sent the…" at bounding box center [743, 549] width 751 height 74
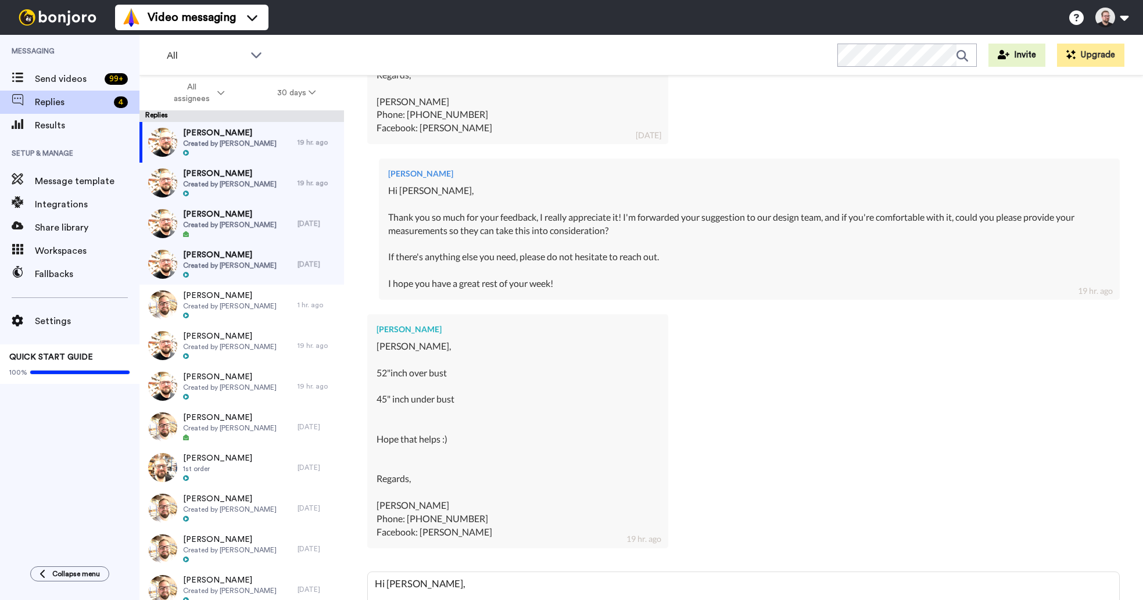
scroll to position [585, 0]
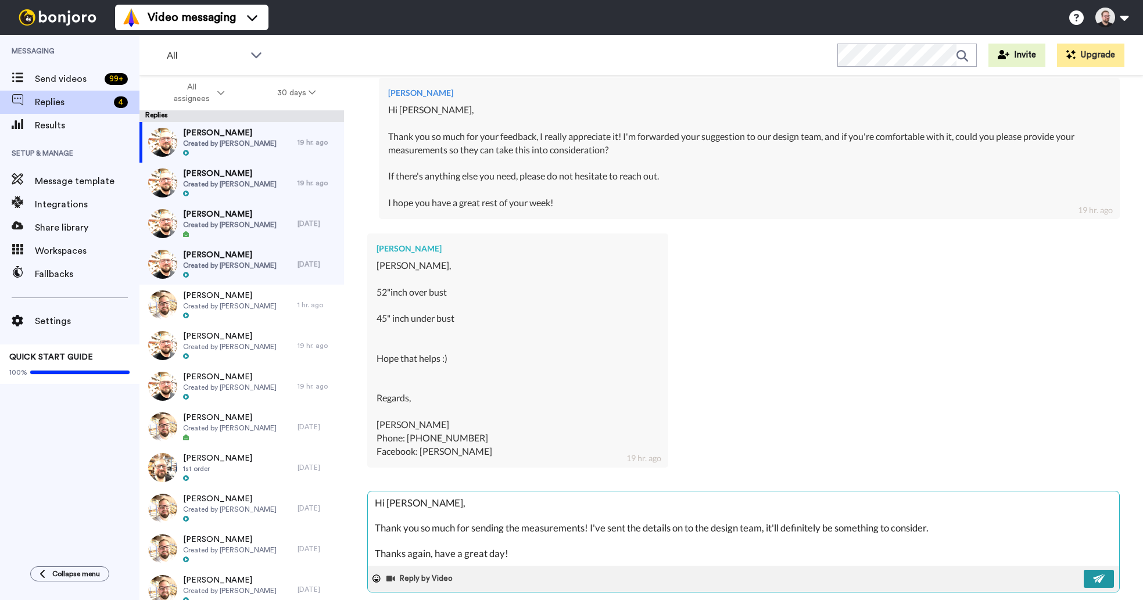
click at [1094, 574] on img at bounding box center [1099, 578] width 13 height 9
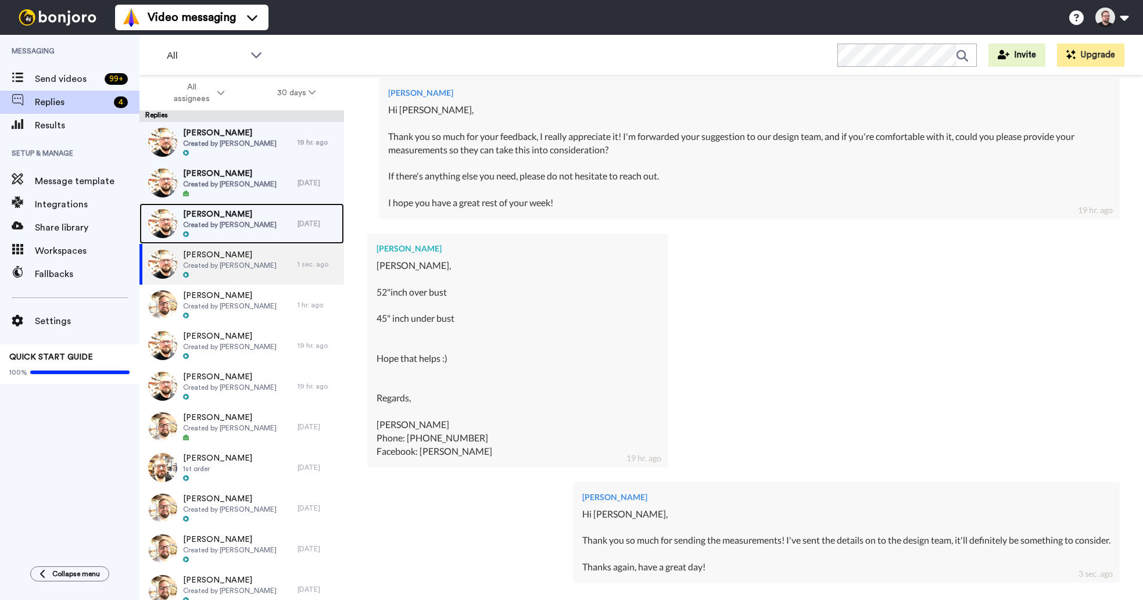
click at [239, 227] on span "Created by [PERSON_NAME]" at bounding box center [230, 224] width 94 height 9
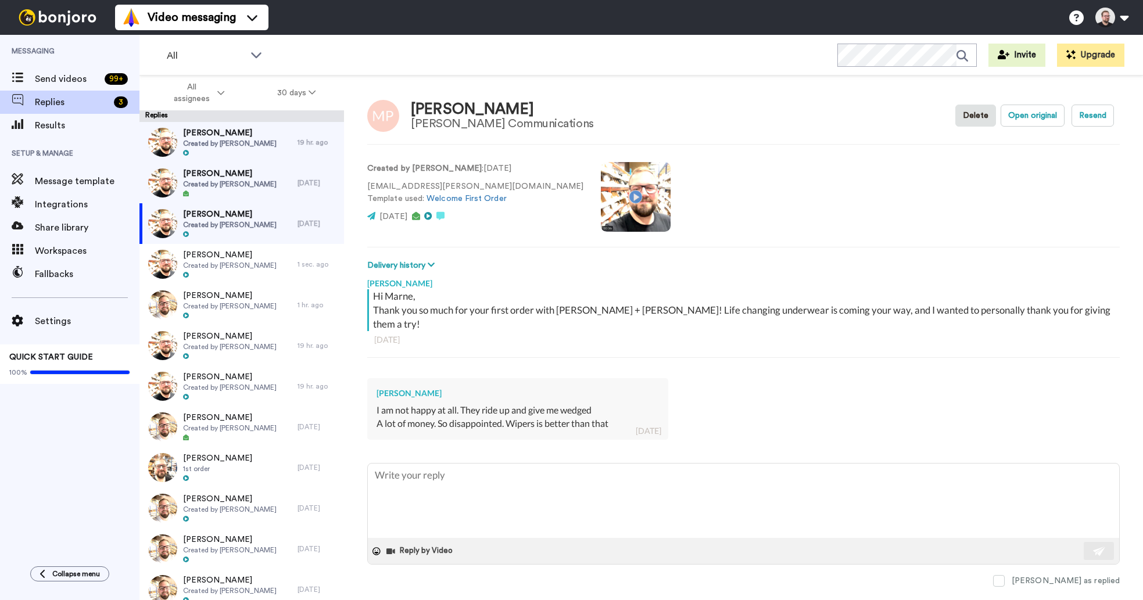
click at [610, 417] on div "A lot of money. So disappointed. Wipers is better than that" at bounding box center [517, 423] width 282 height 13
